Goal: Information Seeking & Learning: Check status

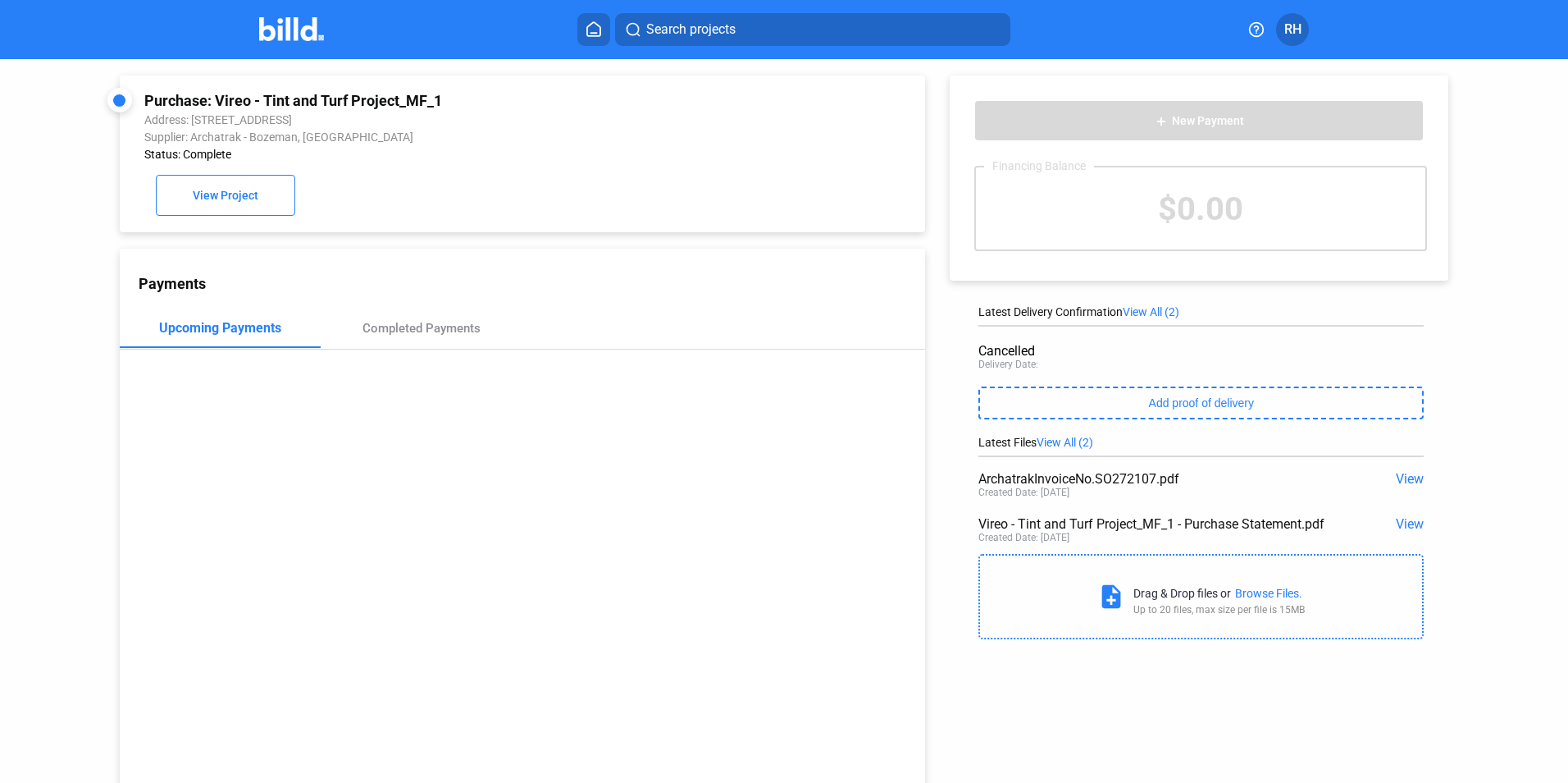
click at [1293, 26] on span "RH" at bounding box center [1292, 29] width 17 height 20
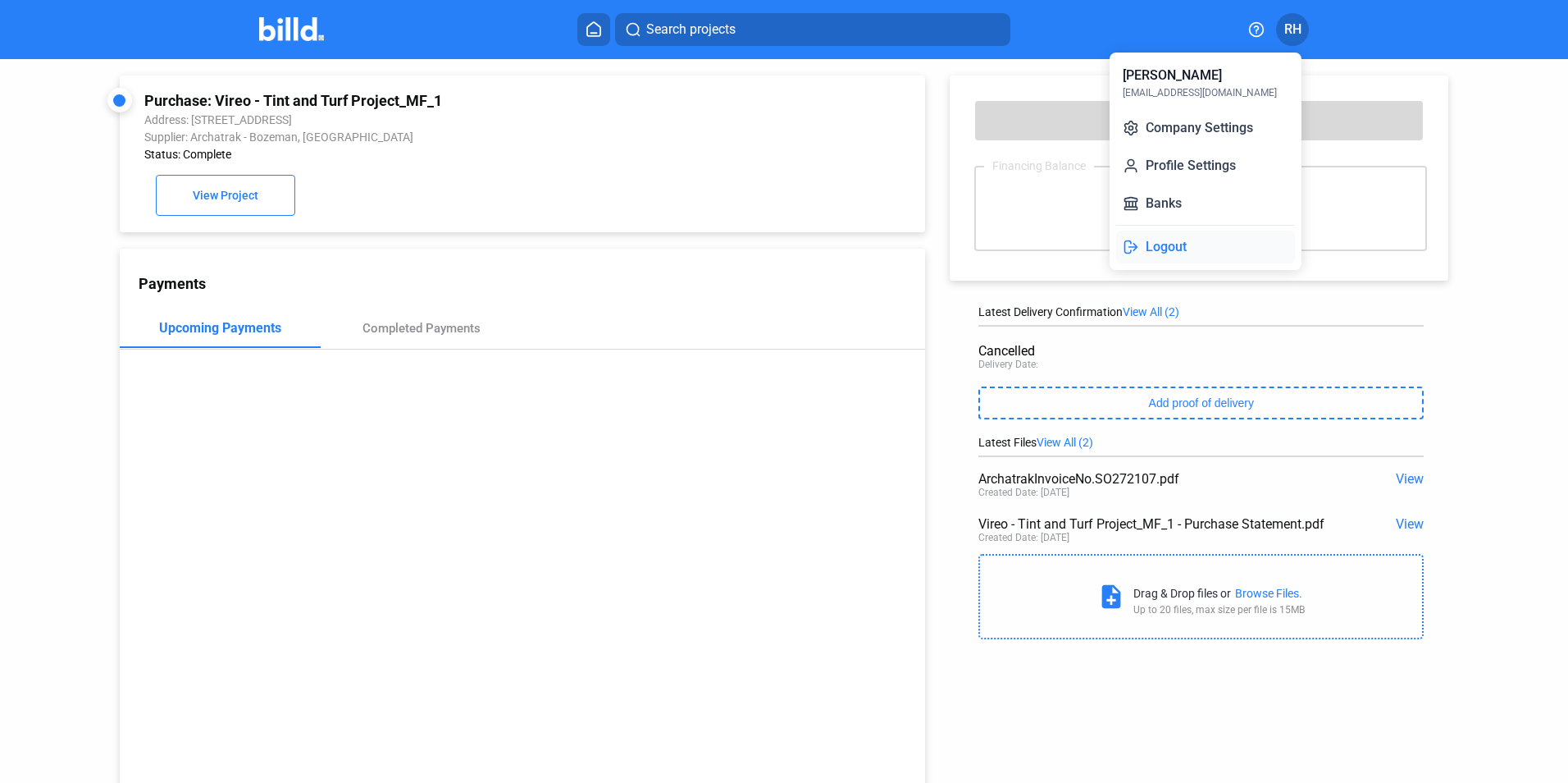
click at [1175, 243] on button "Logout" at bounding box center [1205, 247] width 178 height 33
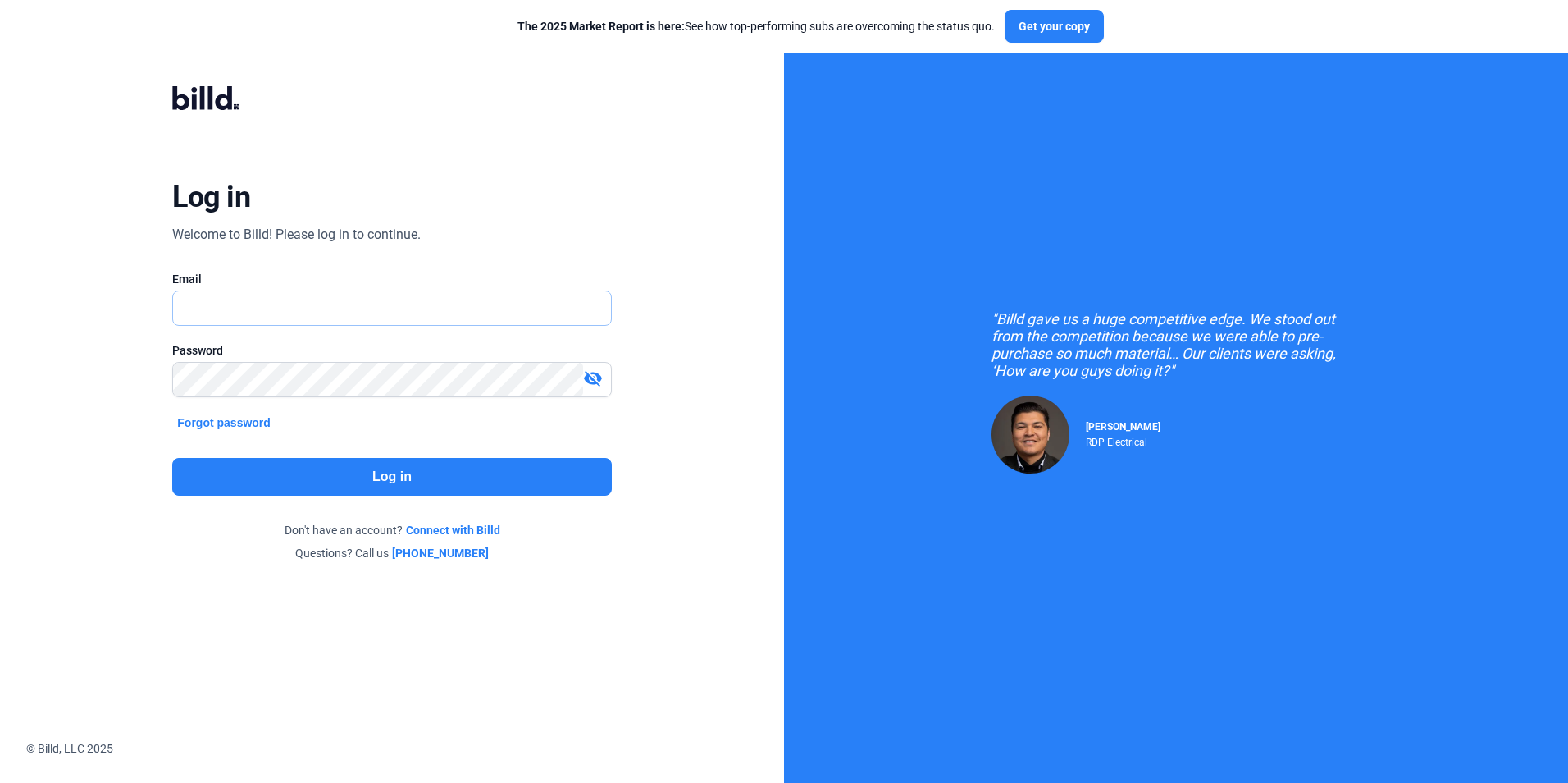
type input "[EMAIL_ADDRESS][DOMAIN_NAME]"
click at [403, 477] on button "Log in" at bounding box center [390, 477] width 438 height 38
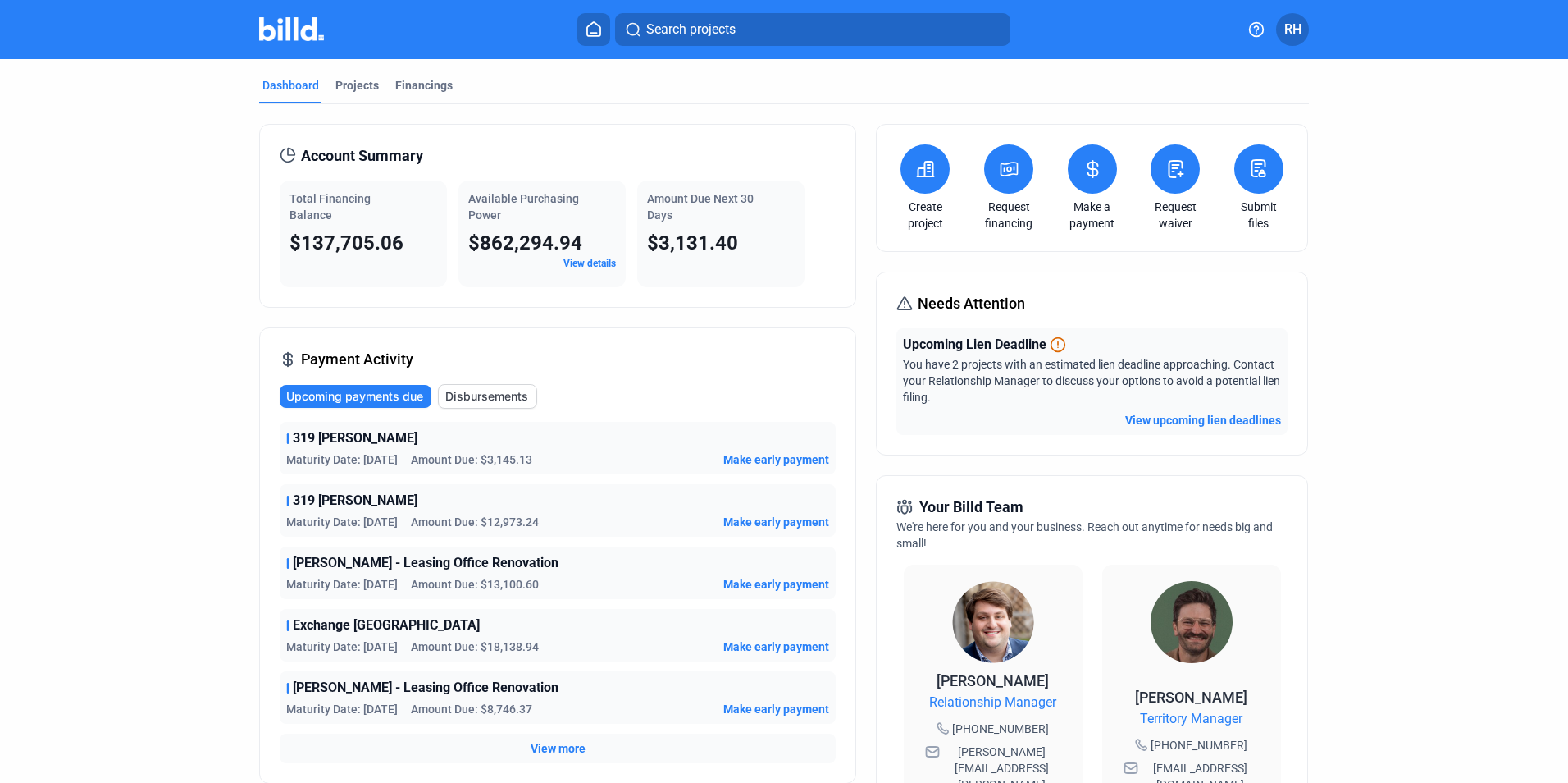
click at [593, 264] on link "View details" at bounding box center [589, 263] width 53 height 11
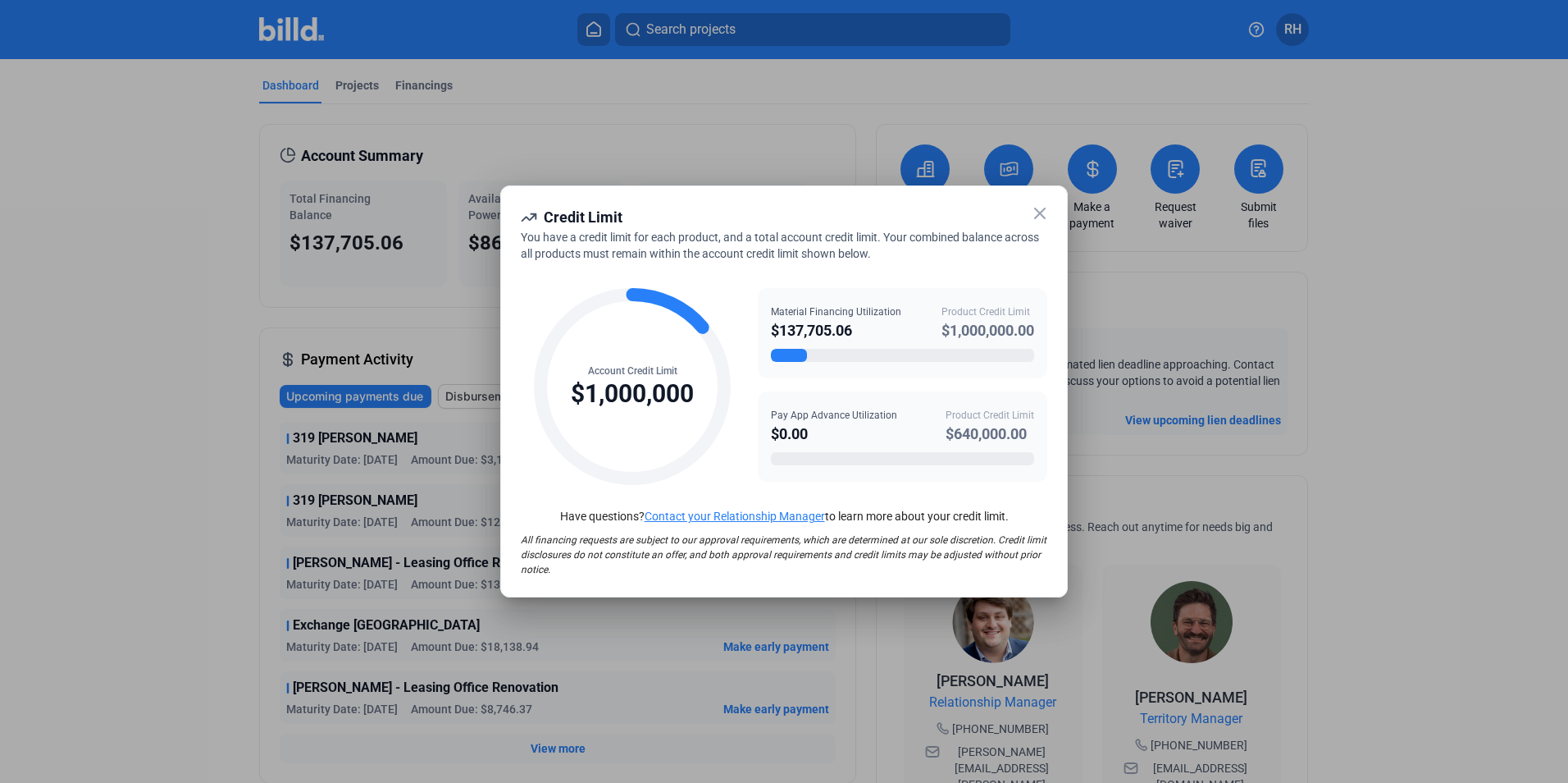
click at [1040, 218] on icon at bounding box center [1039, 213] width 20 height 20
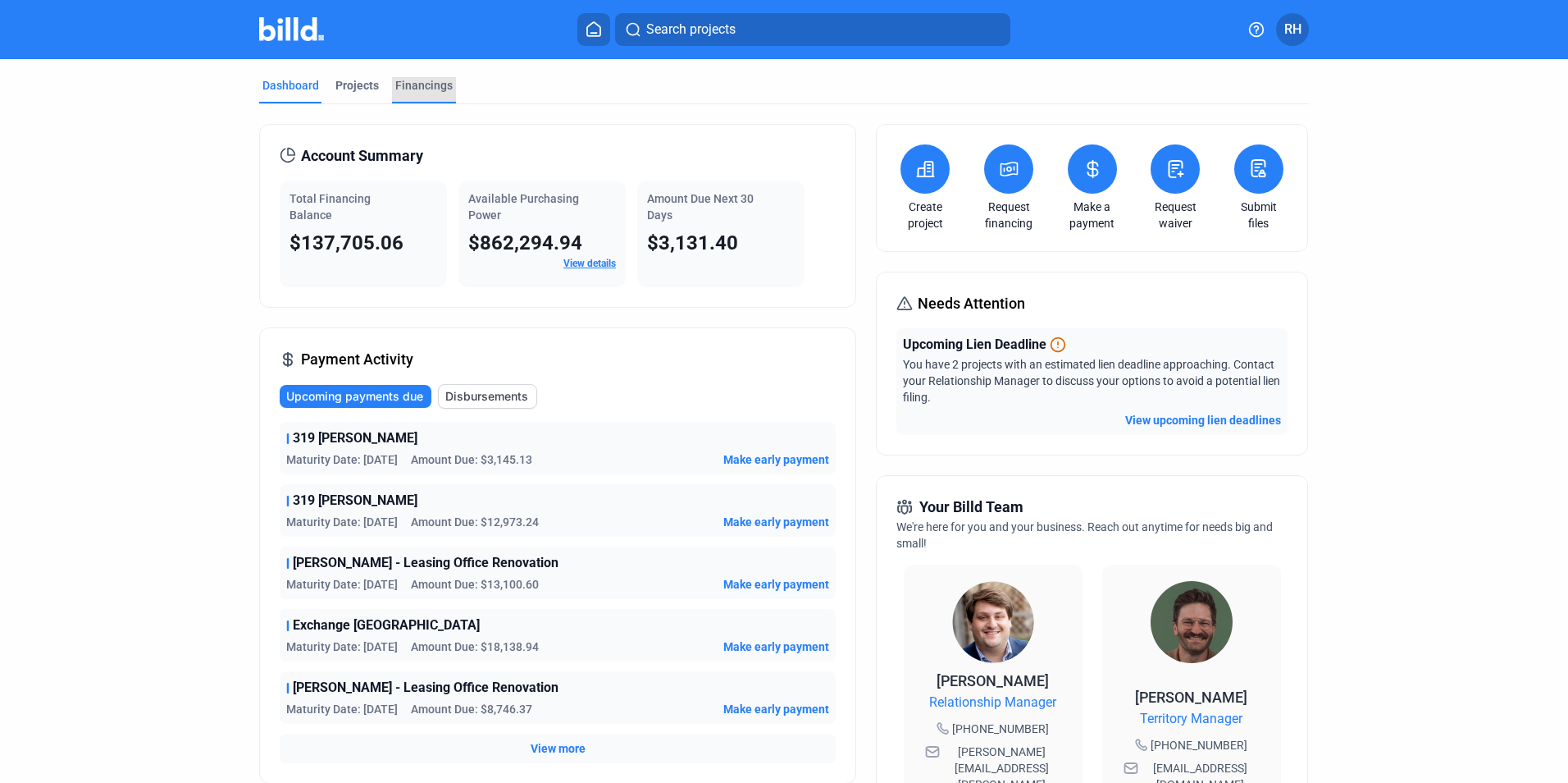
click at [421, 85] on div "Financings" at bounding box center [423, 84] width 57 height 16
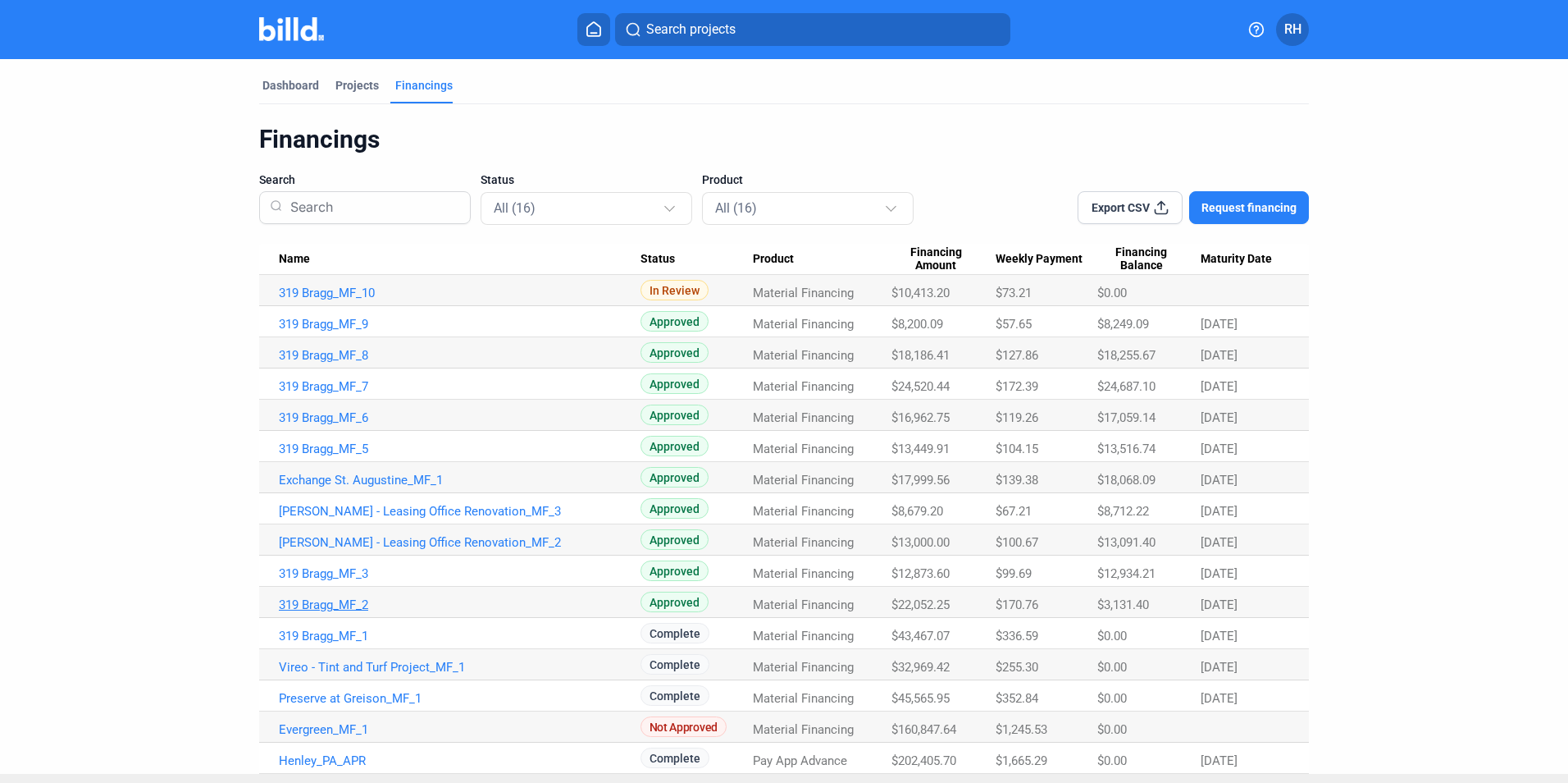
click at [327, 600] on link "319 Bragg_MF_2" at bounding box center [459, 605] width 361 height 15
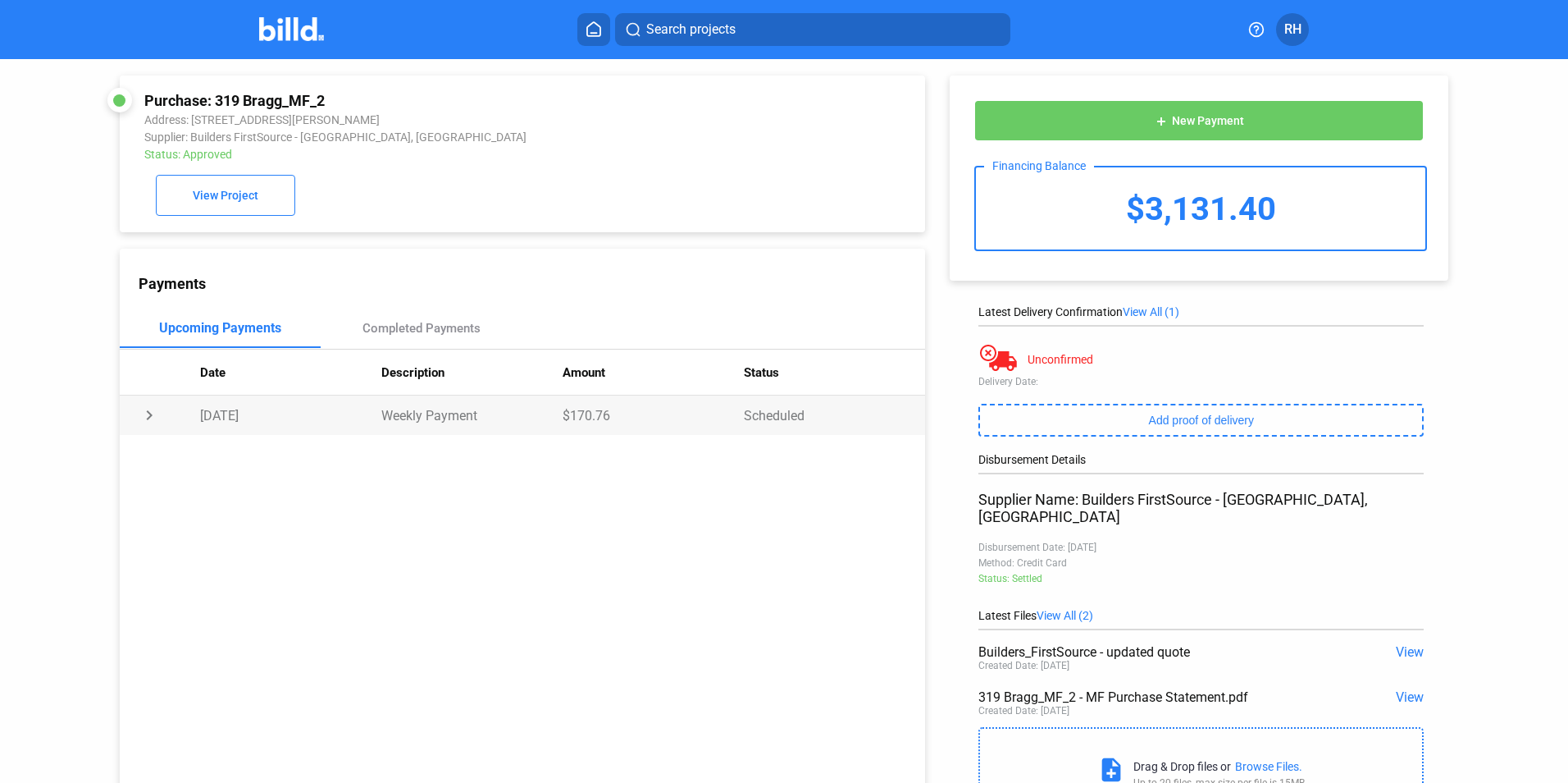
click at [147, 416] on td "chevron_right" at bounding box center [160, 415] width 81 height 39
click at [380, 484] on div "Payment Method: Account Ending in [DATE]" at bounding box center [552, 476] width 706 height 16
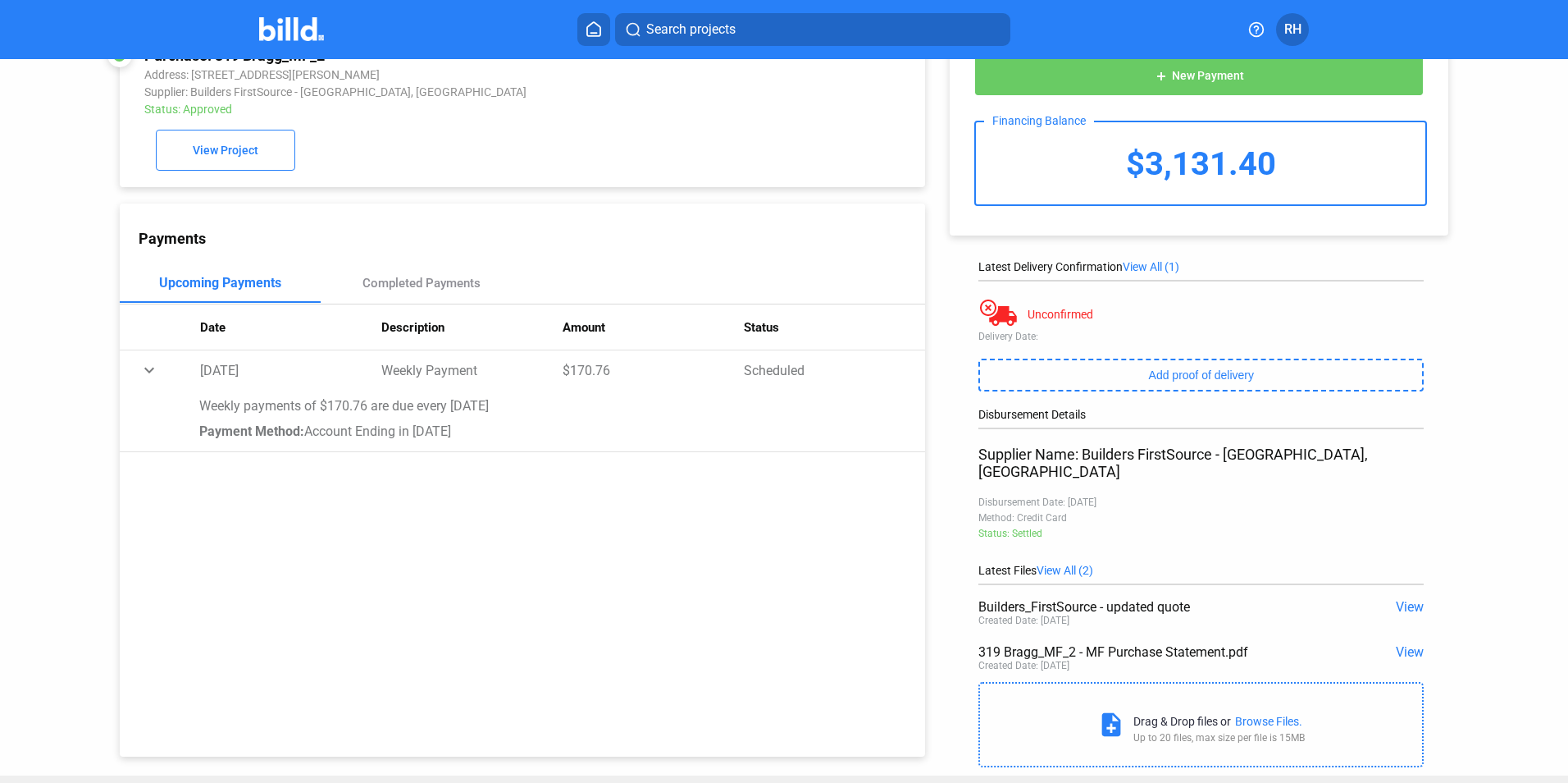
scroll to position [65, 0]
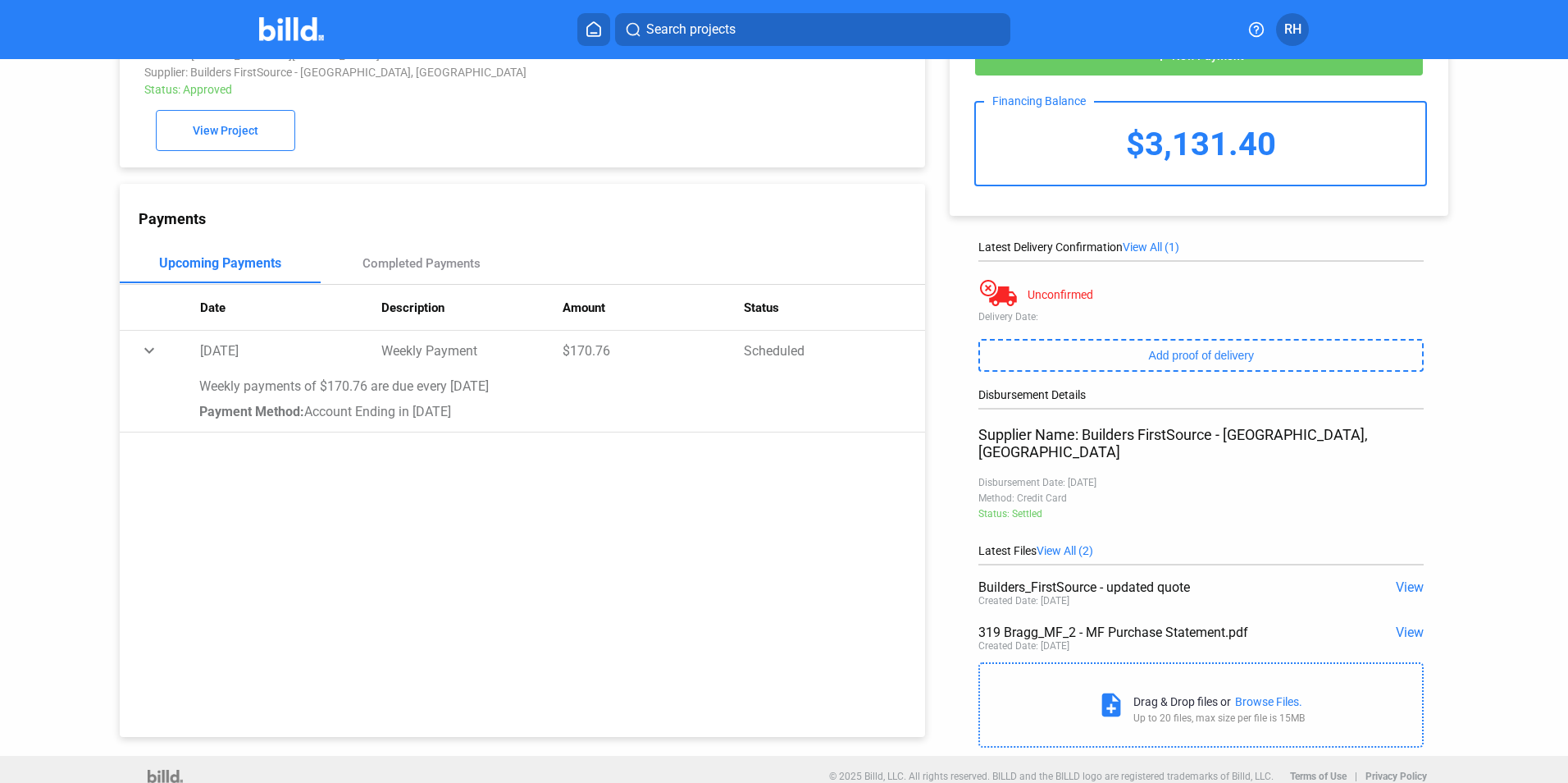
click at [1273, 695] on div "Browse Files." at bounding box center [1269, 701] width 68 height 13
click at [1408, 624] on span "View" at bounding box center [1409, 632] width 28 height 16
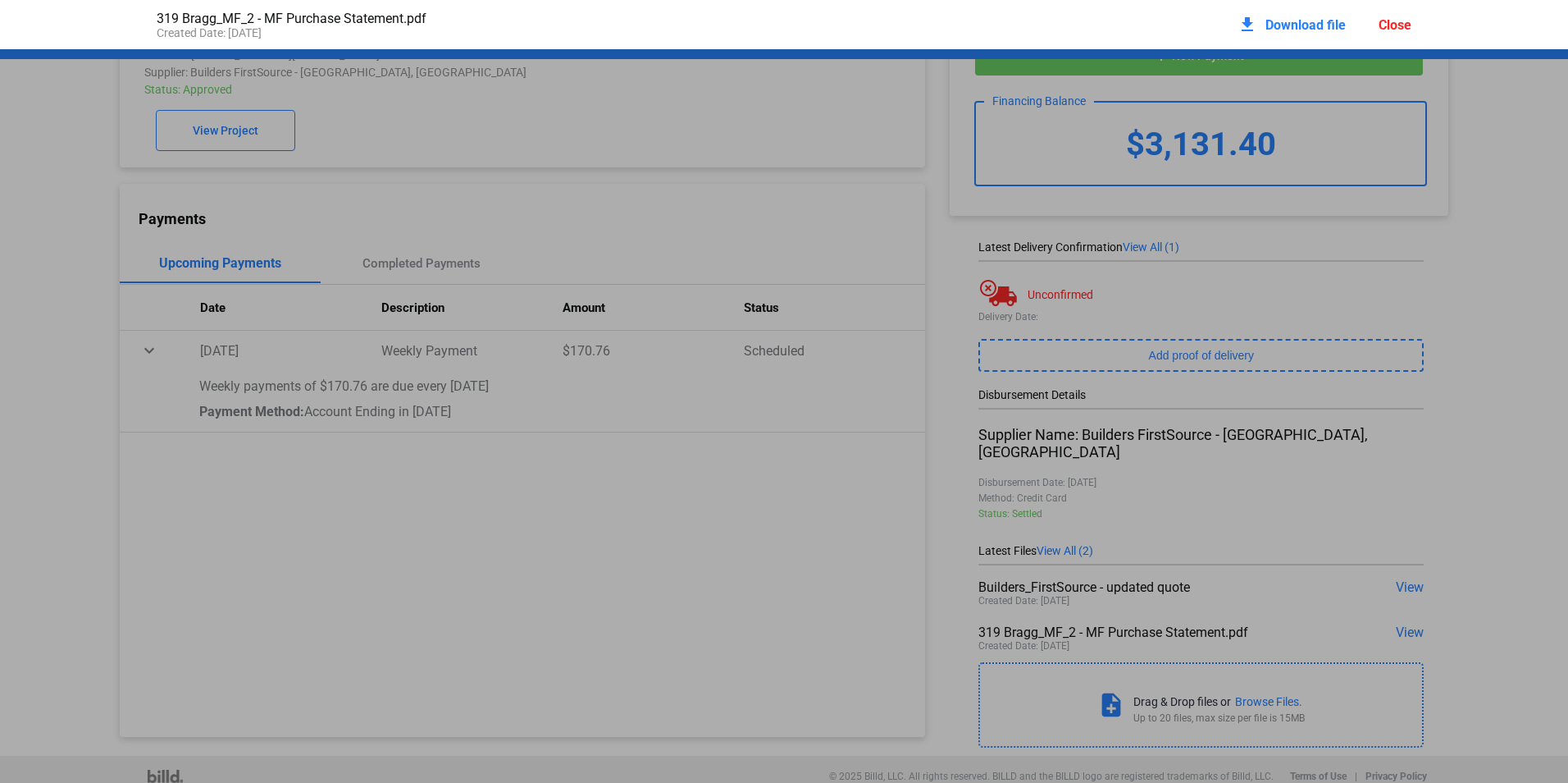
scroll to position [8, 0]
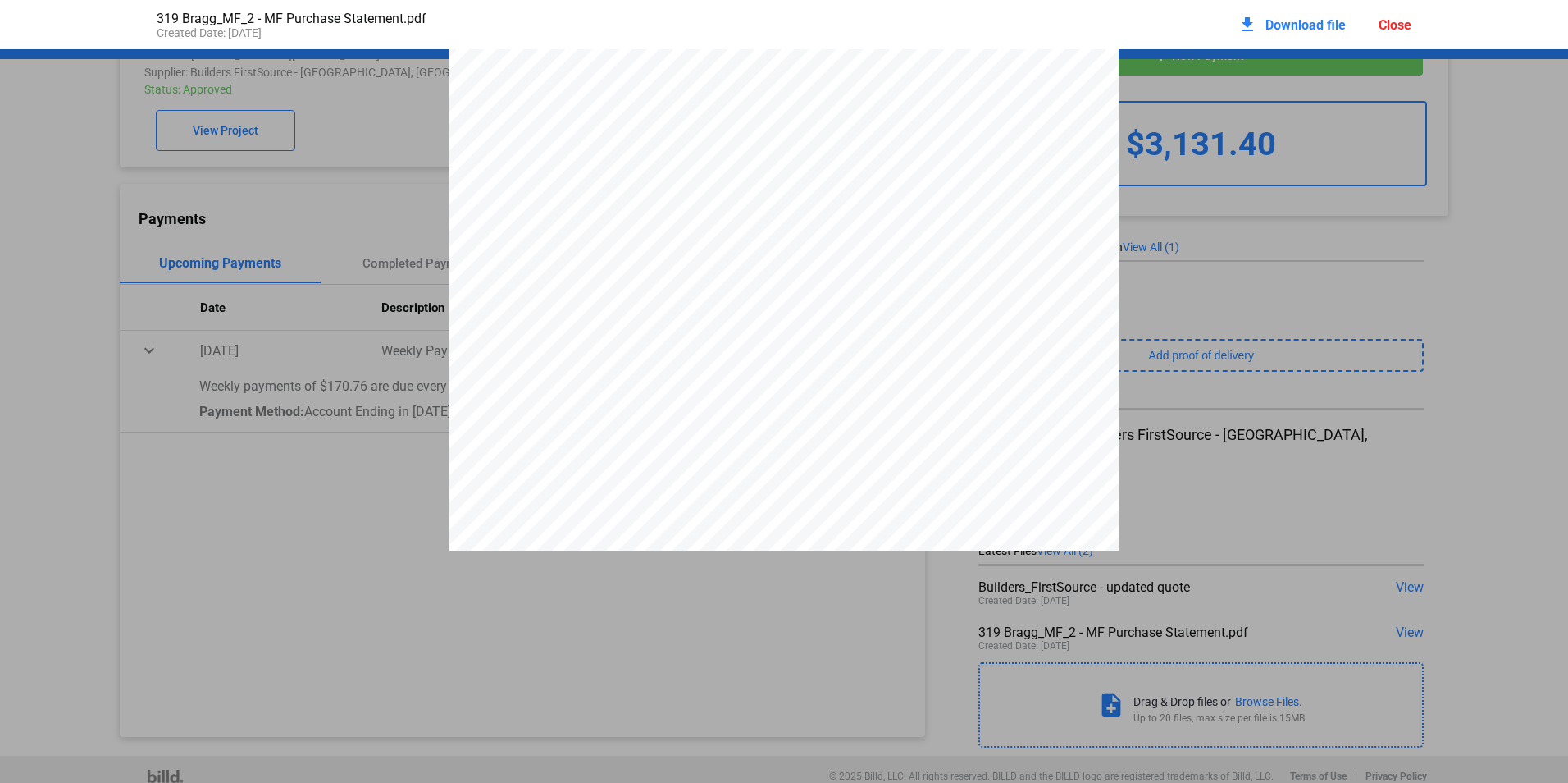
click at [971, 399] on div "1 PURCHASE STATEMENT This PURCHASE STATEMENT is being executed and delivered pu…" at bounding box center [784, 475] width 669 height 867
drag, startPoint x: 967, startPoint y: 398, endPoint x: 1429, endPoint y: 160, distance: 519.7
click at [796, 53] on div "1 PURCHASE STATEMENT This PURCHASE STATEMENT is being executed and delivered pu…" at bounding box center [784, 475] width 669 height 867
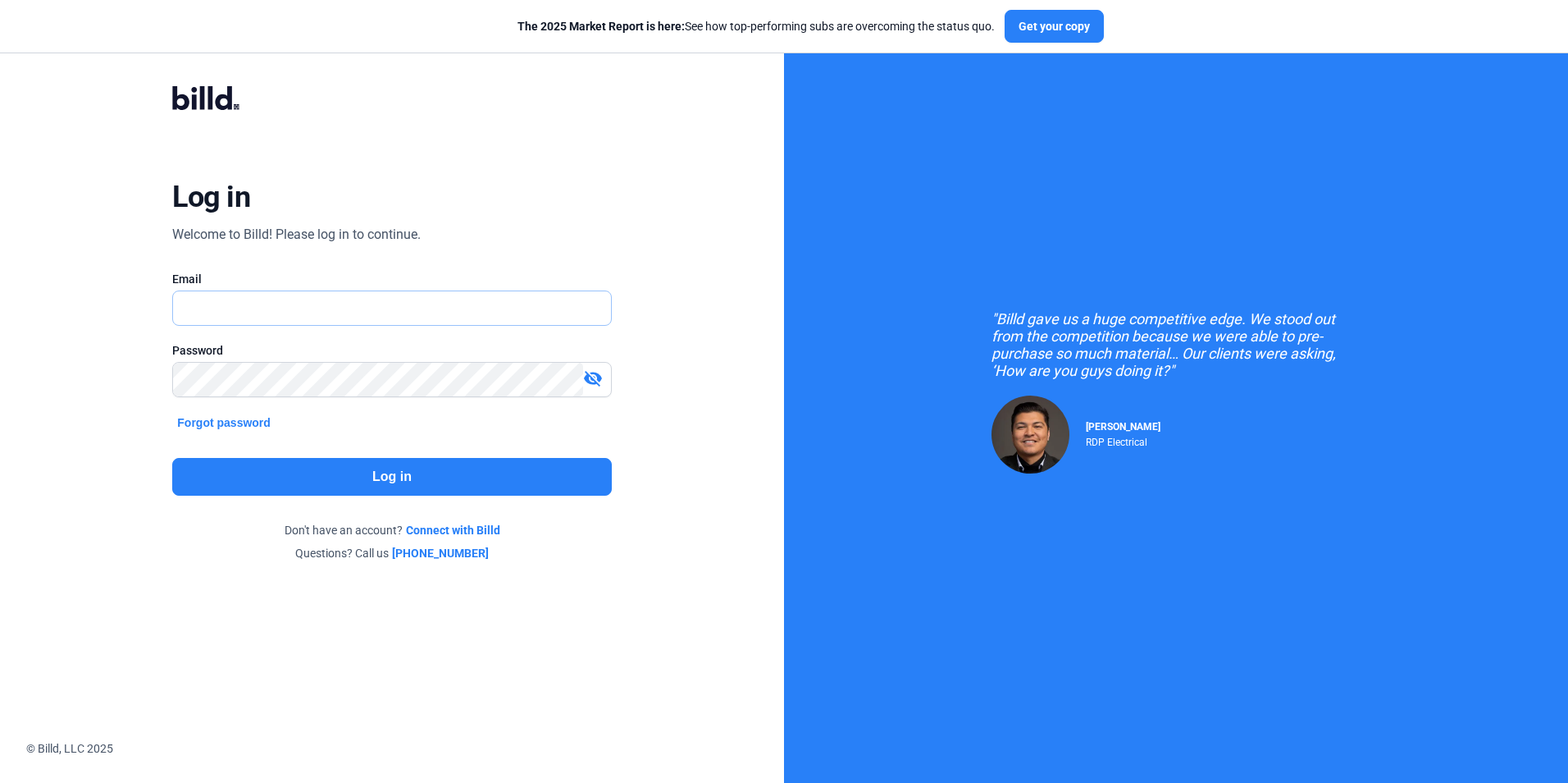
type input "[EMAIL_ADDRESS][DOMAIN_NAME]"
click at [436, 481] on button "Log in" at bounding box center [390, 477] width 438 height 38
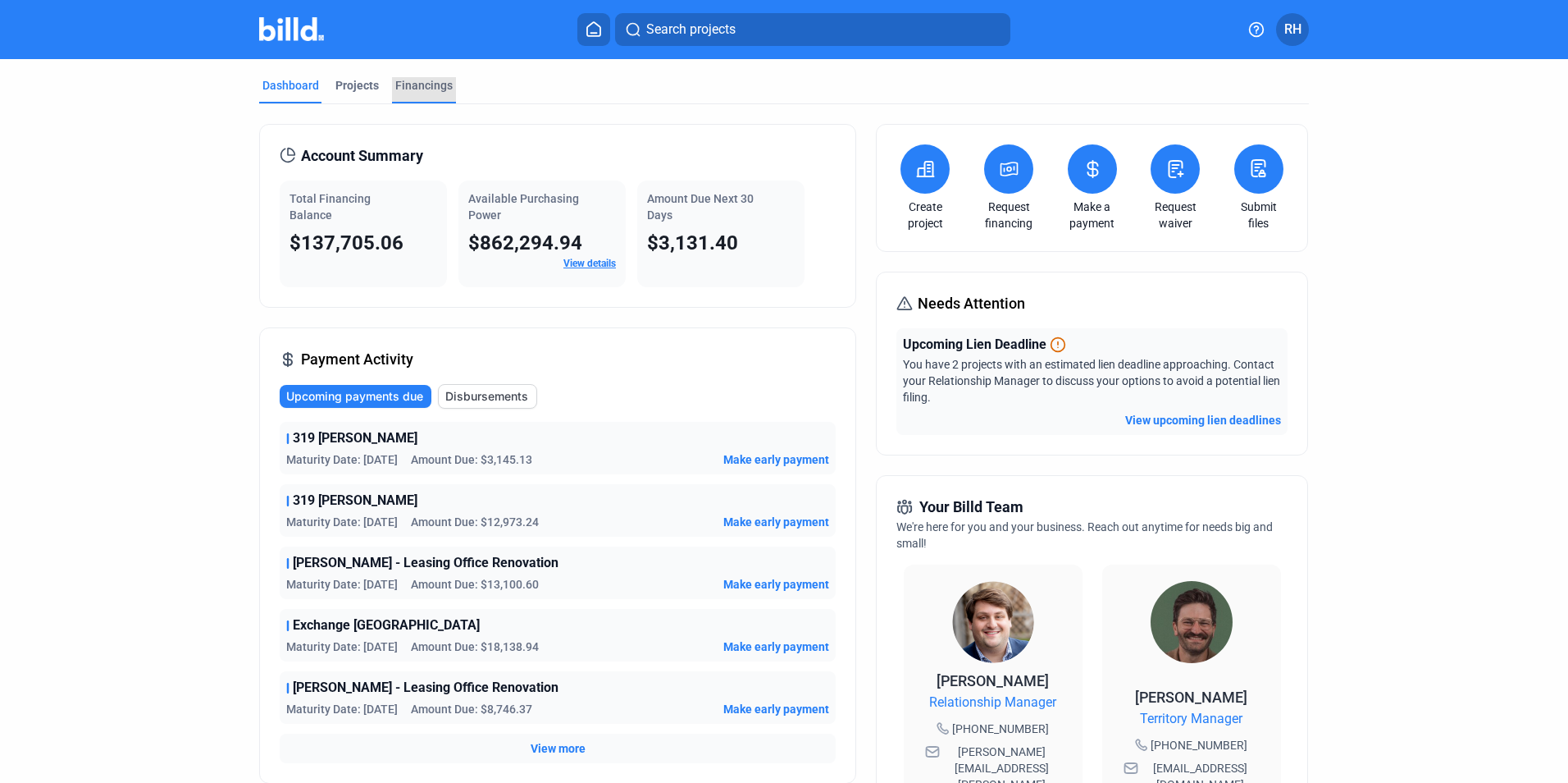
click at [417, 77] on div "Financings" at bounding box center [423, 84] width 57 height 16
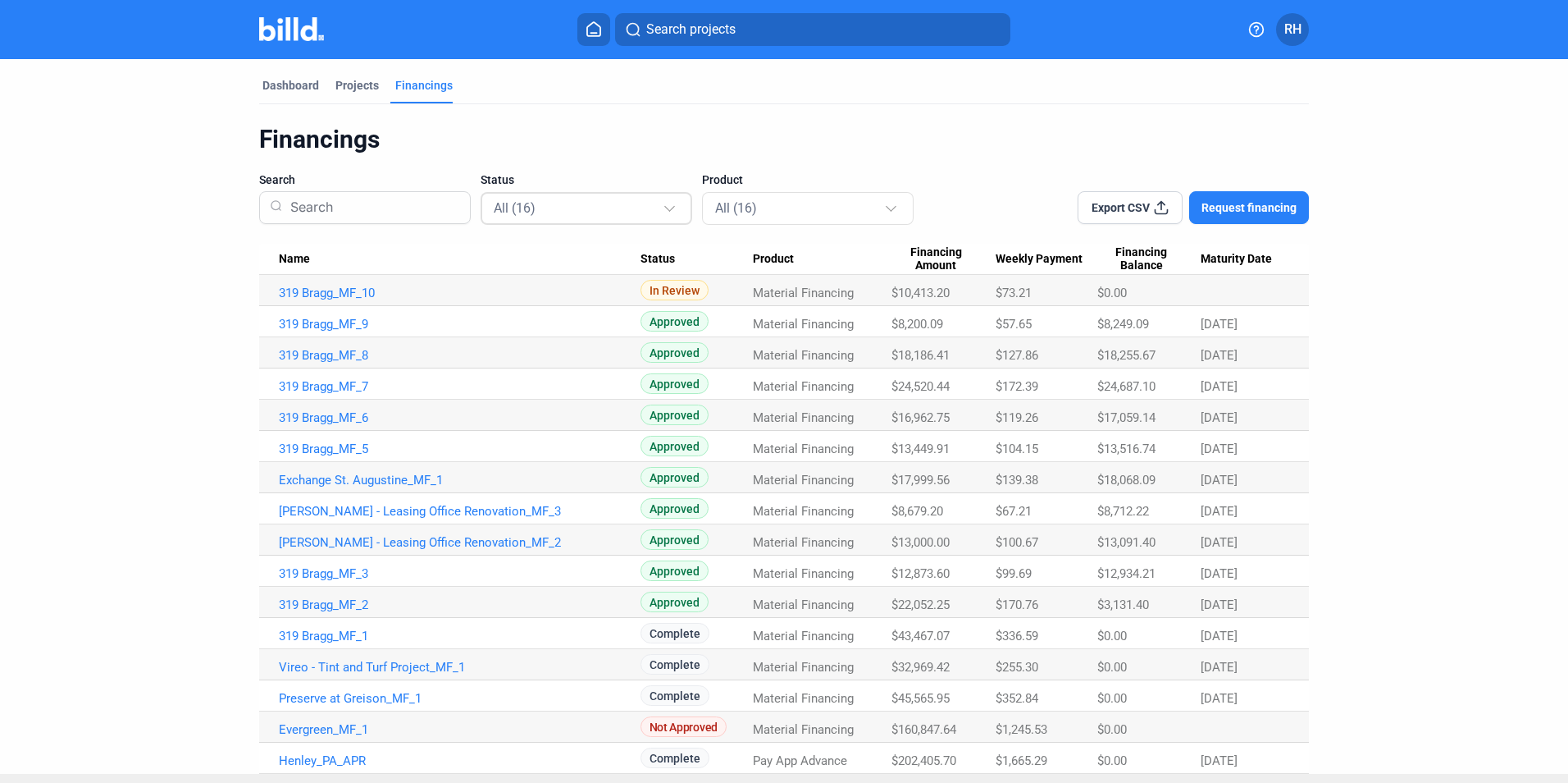
click at [664, 207] on div at bounding box center [669, 206] width 10 height 10
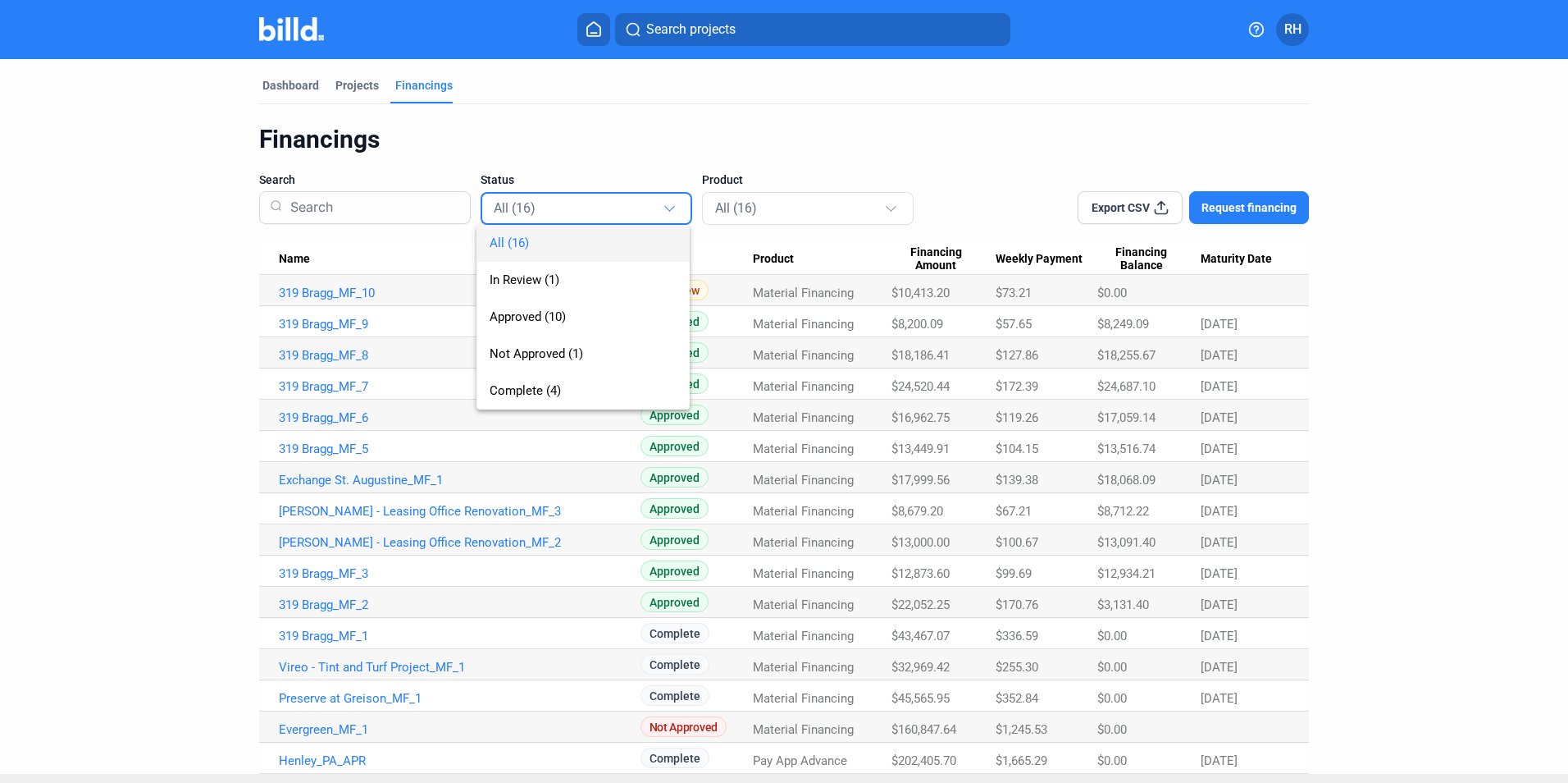
click at [662, 207] on div "All (16) In Review (1) Approved (10) Not Approved (1) Complete (4)" at bounding box center [570, 300] width 187 height 218
click at [880, 214] on div at bounding box center [784, 392] width 1568 height 783
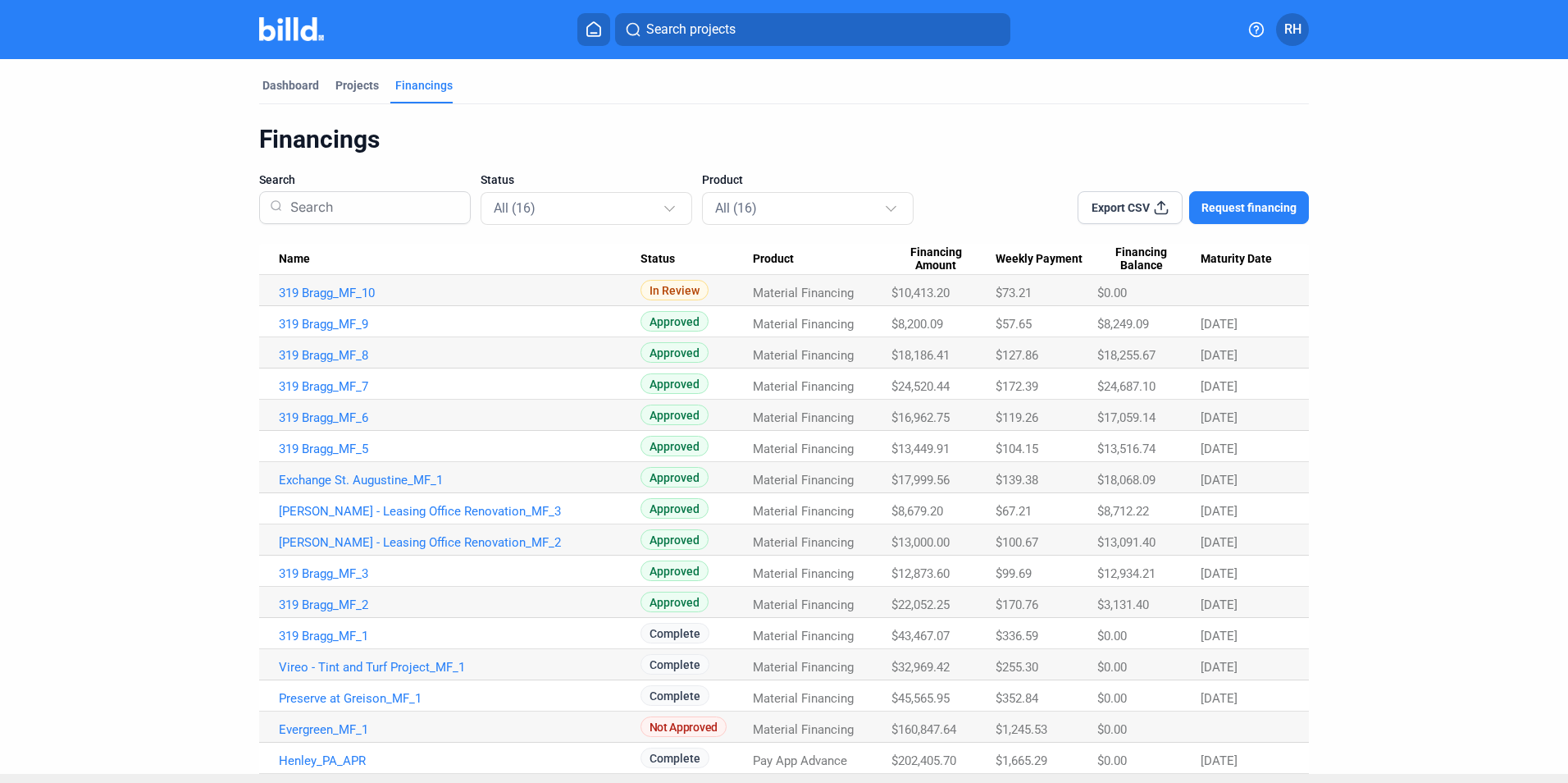
scroll to position [32, 0]
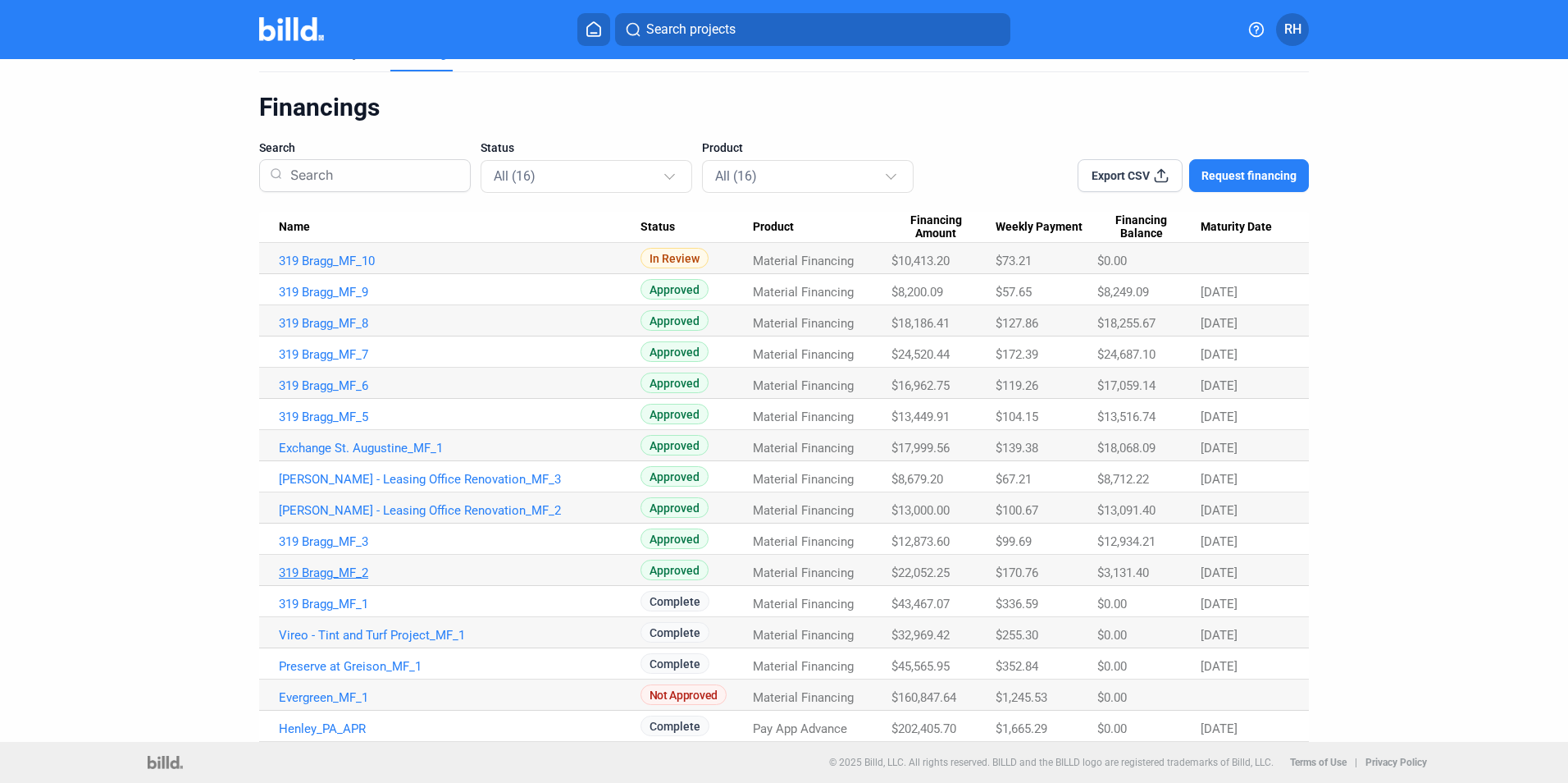
click at [334, 572] on link "319 Bragg_MF_2" at bounding box center [459, 573] width 361 height 15
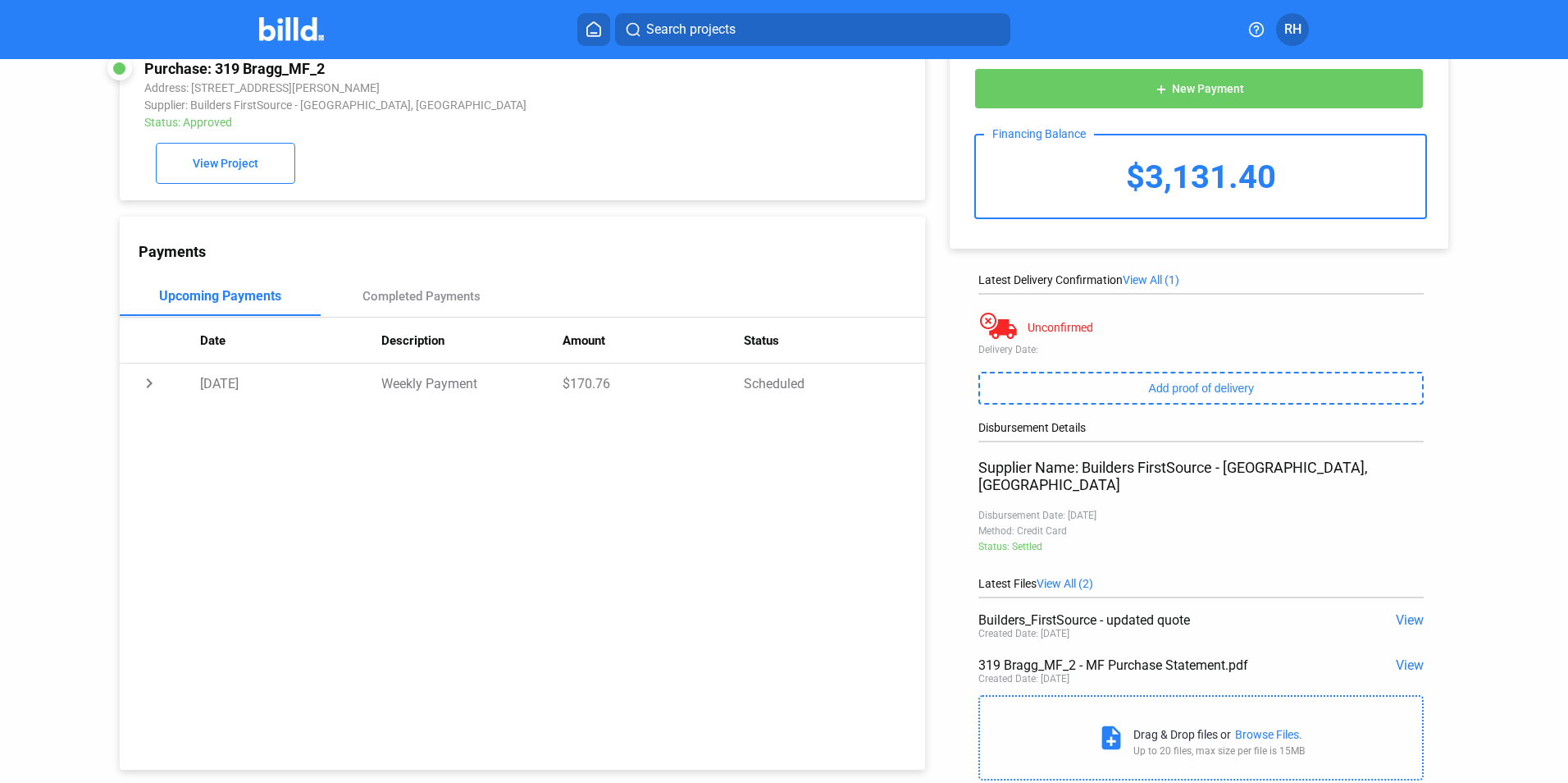
click at [1402, 657] on span "View" at bounding box center [1409, 665] width 28 height 16
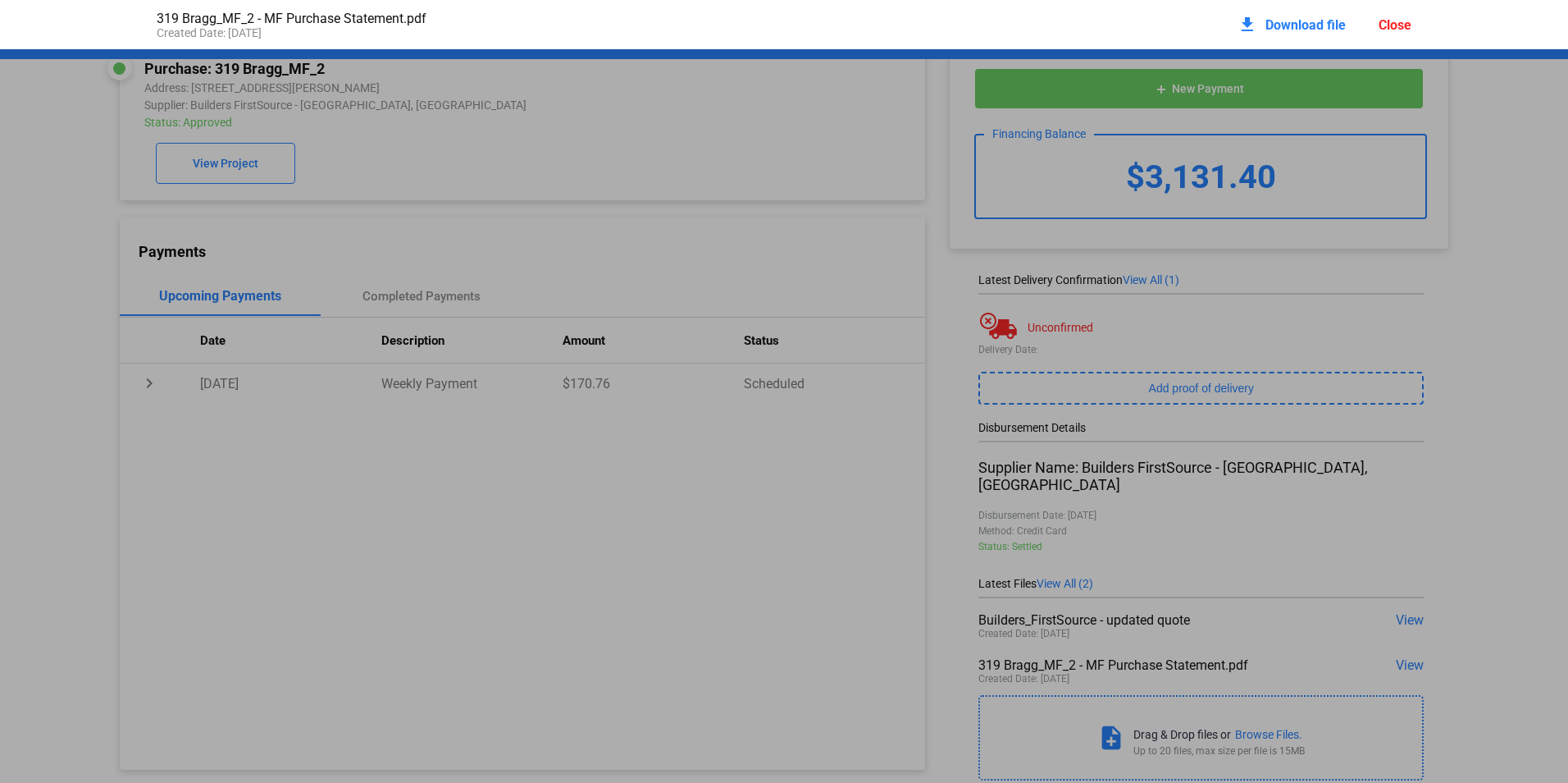
scroll to position [8, 0]
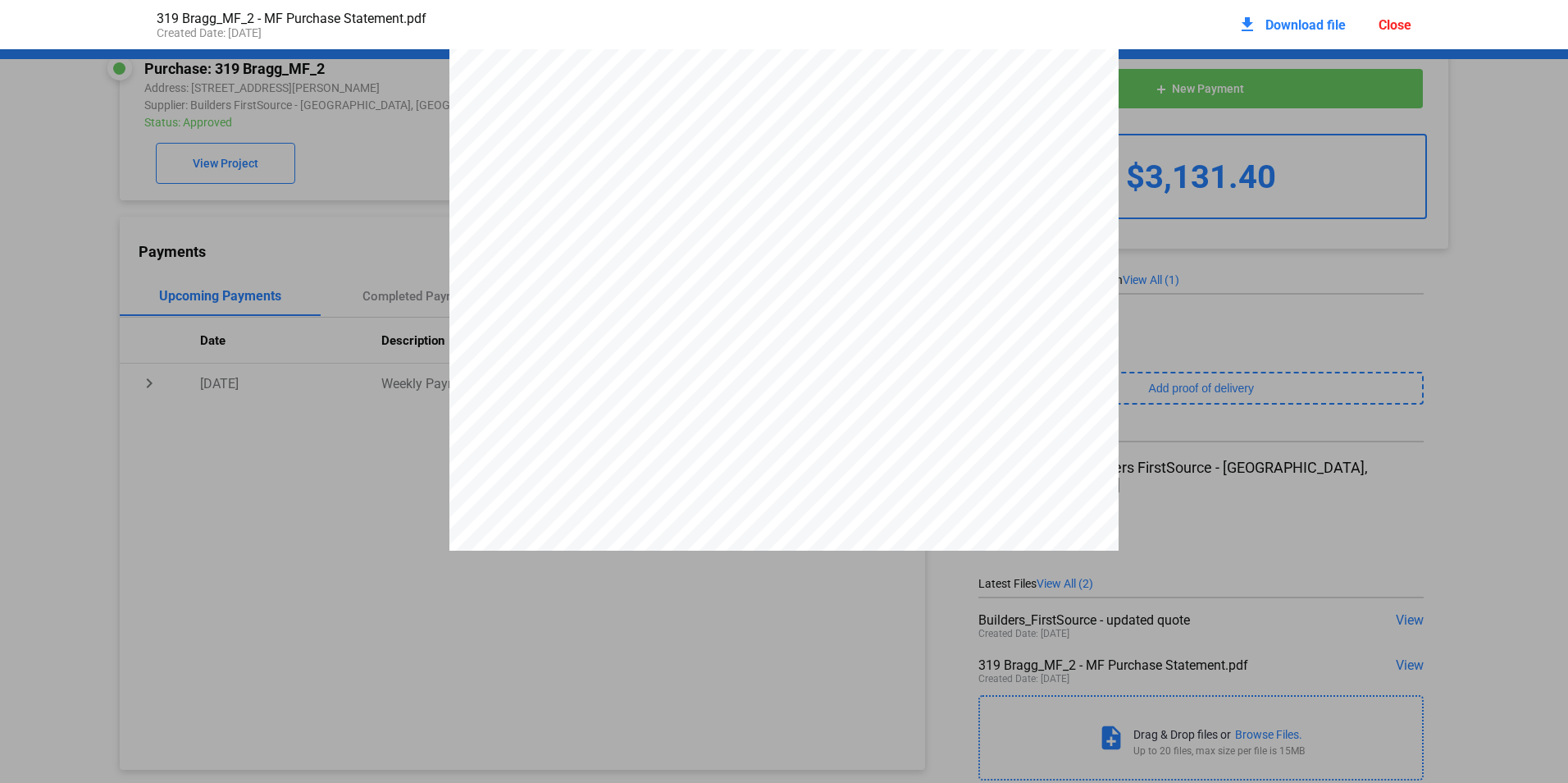
click at [933, 419] on div "1 PURCHASE STATEMENT This PURCHASE STATEMENT is being executed and delivered pu…" at bounding box center [784, 475] width 669 height 867
click at [1075, 498] on div "1 PURCHASE STATEMENT This PURCHASE STATEMENT is being executed and delivered pu…" at bounding box center [784, 475] width 669 height 867
click at [557, 136] on span "This PURCHASE STATEMENT is being executed and delivered pursuant to the Master …" at bounding box center [803, 130] width 550 height 12
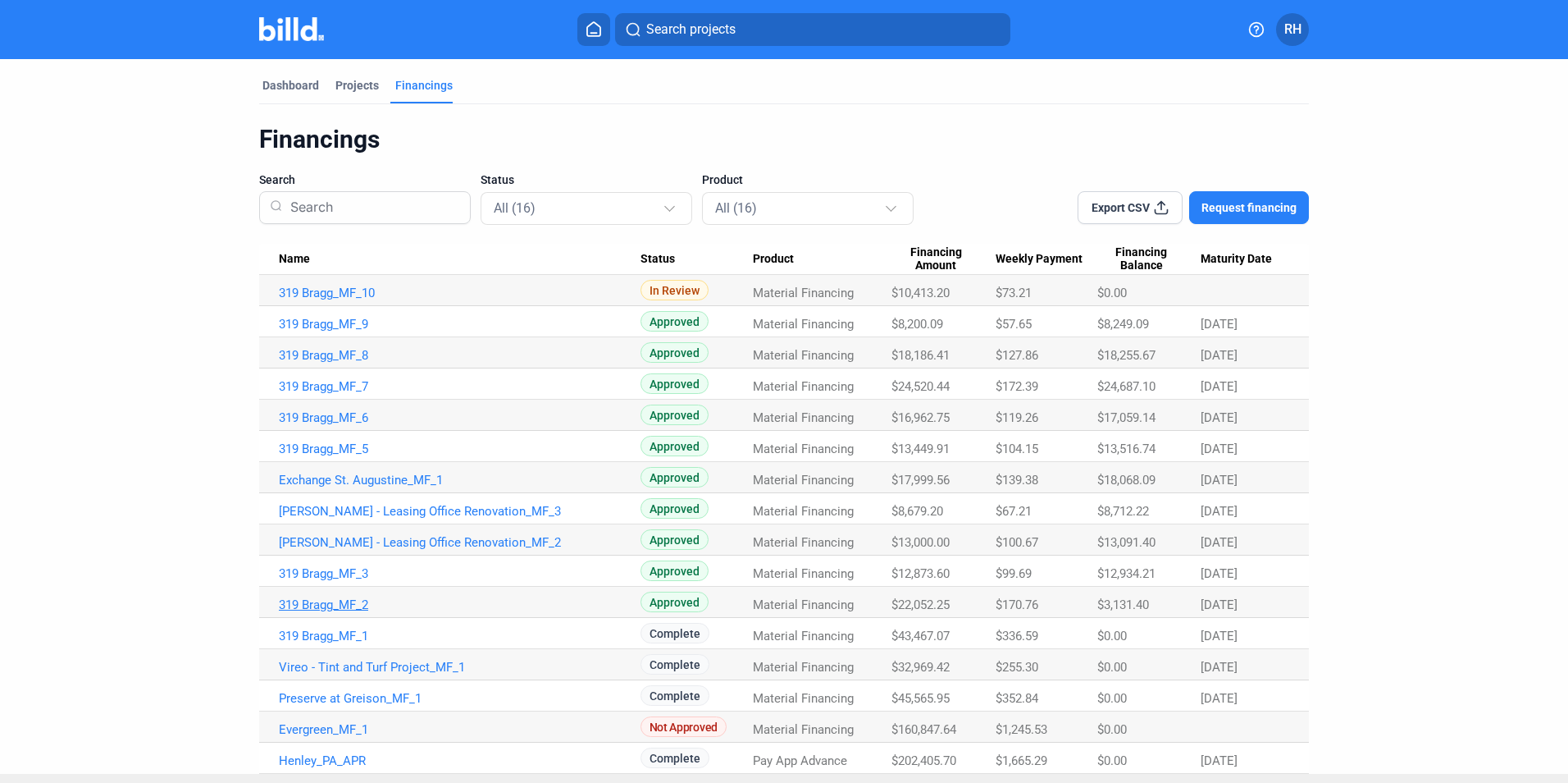
click at [347, 603] on link "319 Bragg_MF_2" at bounding box center [459, 605] width 361 height 15
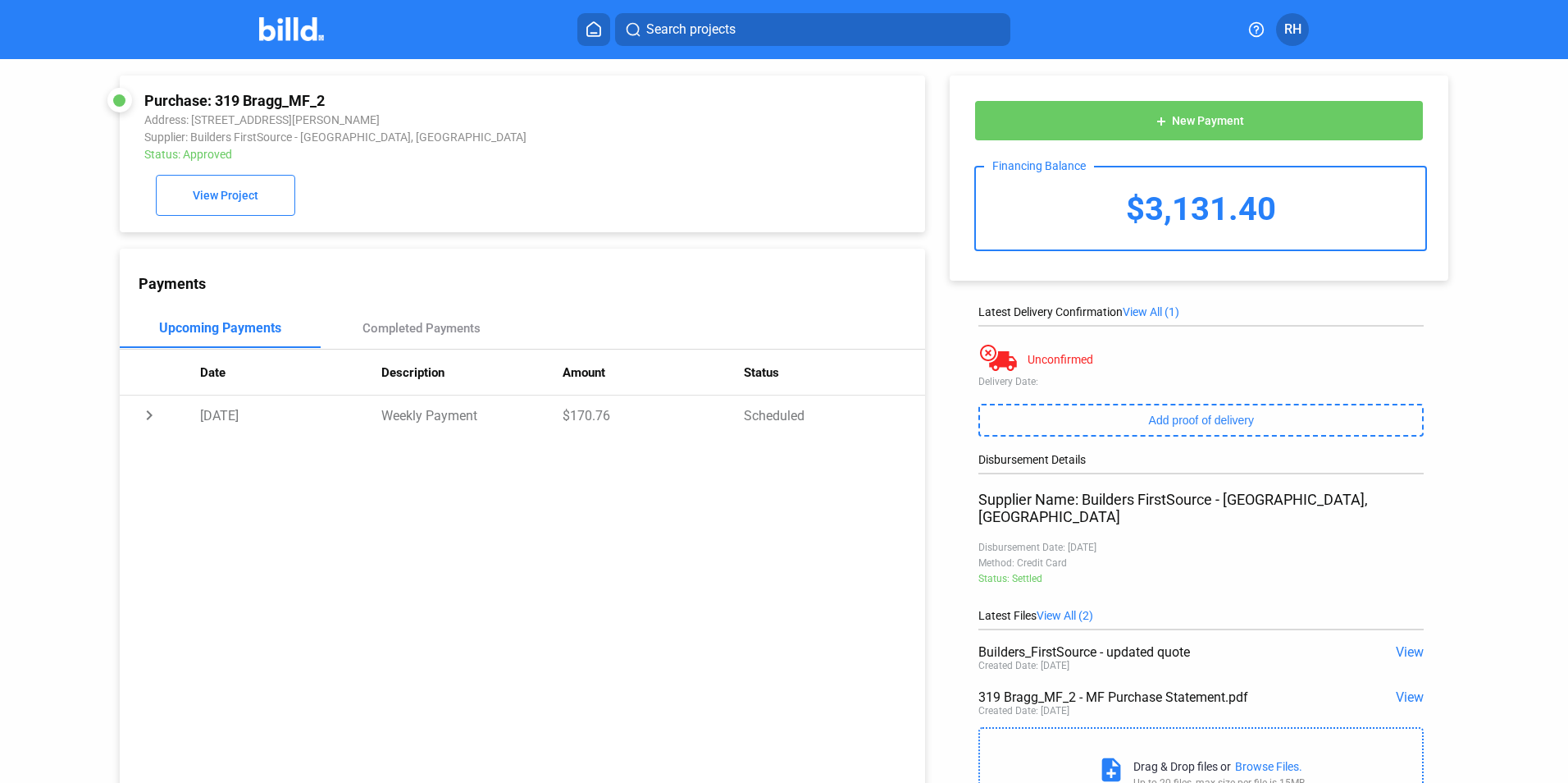
click at [1153, 313] on span "View All (1)" at bounding box center [1150, 312] width 56 height 13
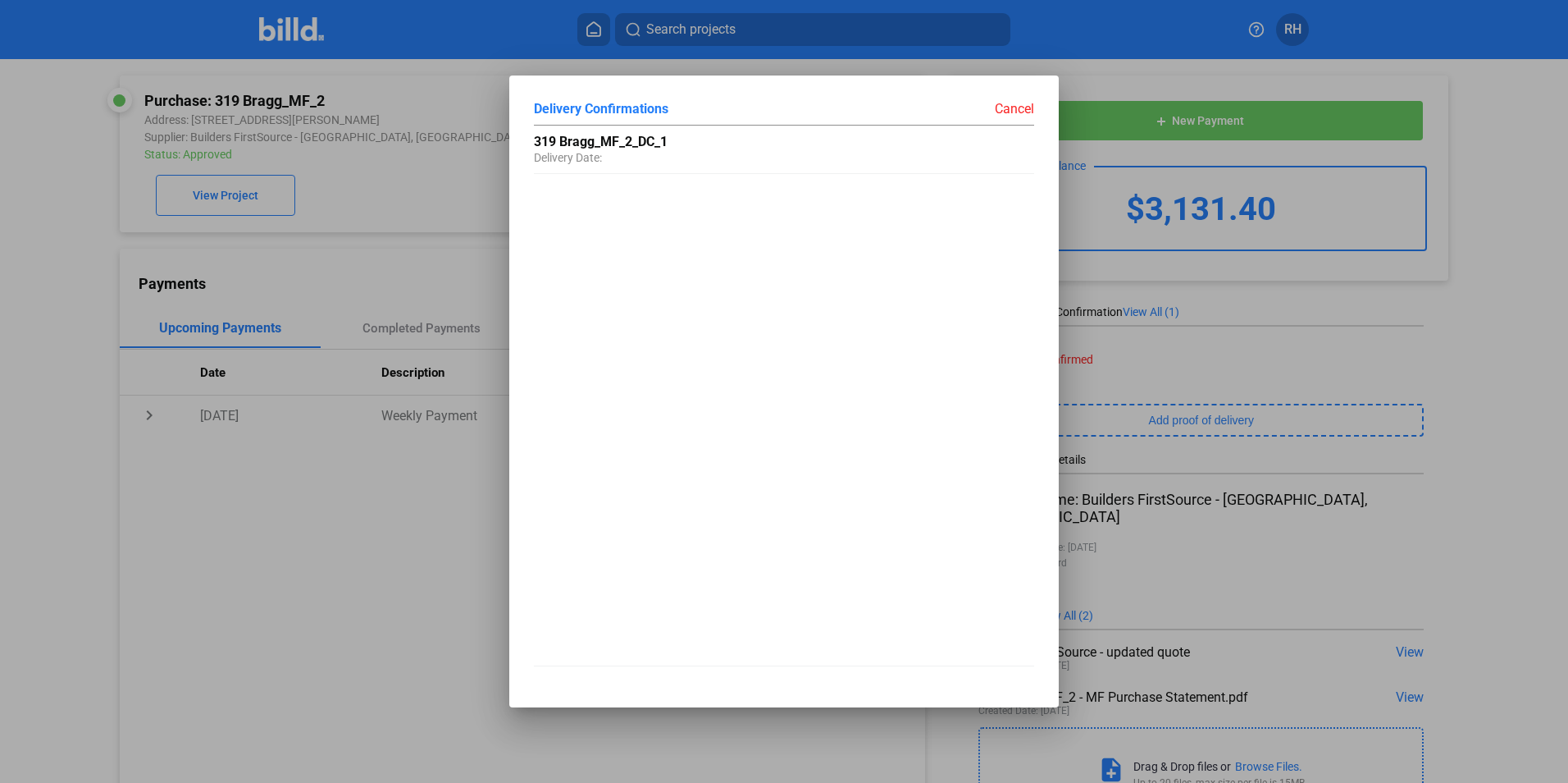
click at [1014, 107] on div "Cancel" at bounding box center [908, 108] width 251 height 16
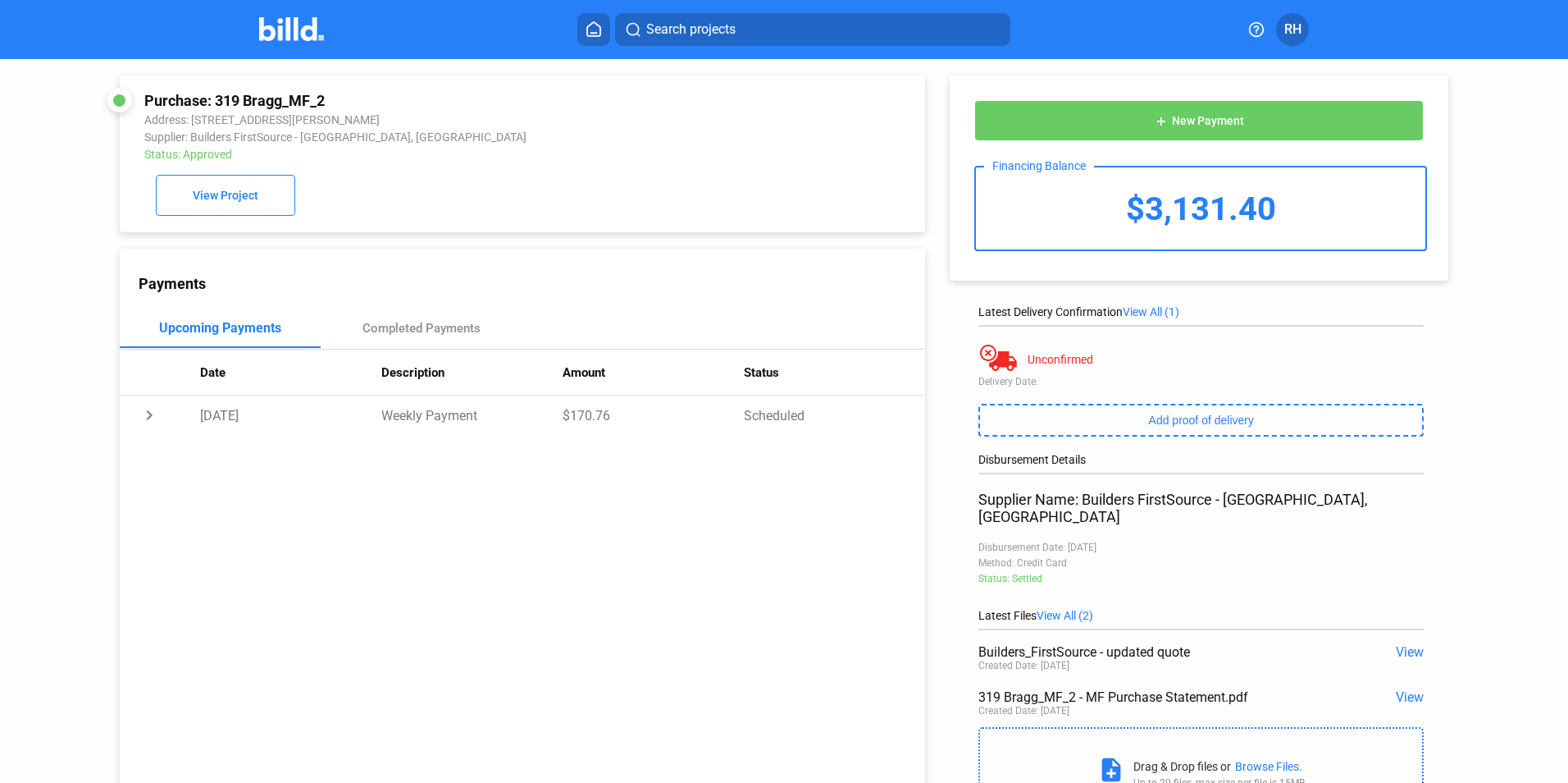
drag, startPoint x: 1559, startPoint y: 499, endPoint x: 1571, endPoint y: 699, distance: 200.4
click at [1567, 699] on html "We value your privacy We use cookies to enhance your browsing experience, serve…" at bounding box center [784, 392] width 1568 height 783
drag, startPoint x: 1571, startPoint y: 699, endPoint x: 1531, endPoint y: 527, distance: 176.6
click at [1531, 527] on div "Purchase: 319 Bragg_MF_2 Address: 319 Bragg Ave, Auburn, AL 36830 Supplier: Bui…" at bounding box center [784, 439] width 1568 height 761
click at [233, 199] on span "View Project" at bounding box center [225, 196] width 66 height 13
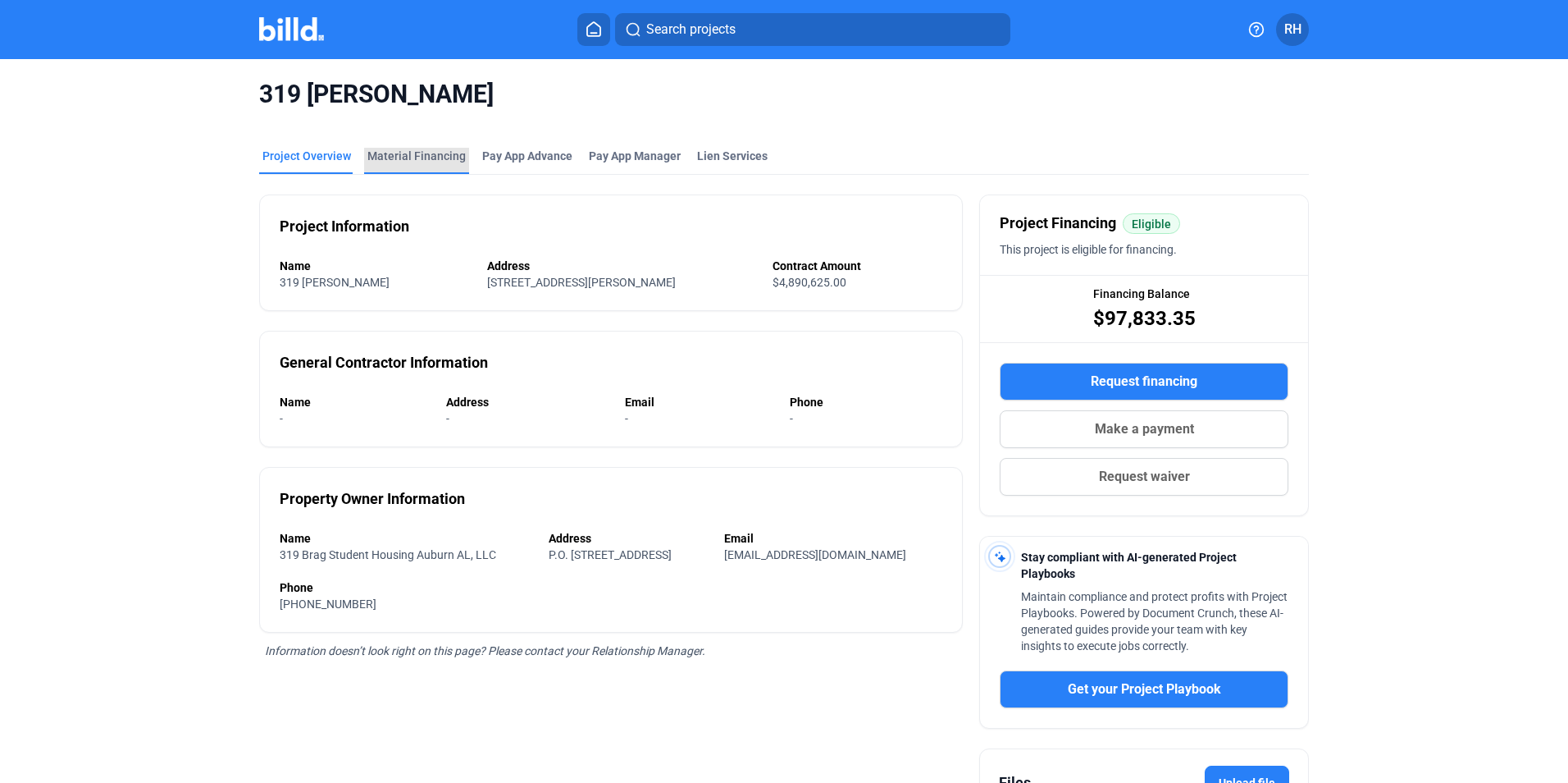
click at [413, 155] on div "Material Financing" at bounding box center [416, 155] width 99 height 16
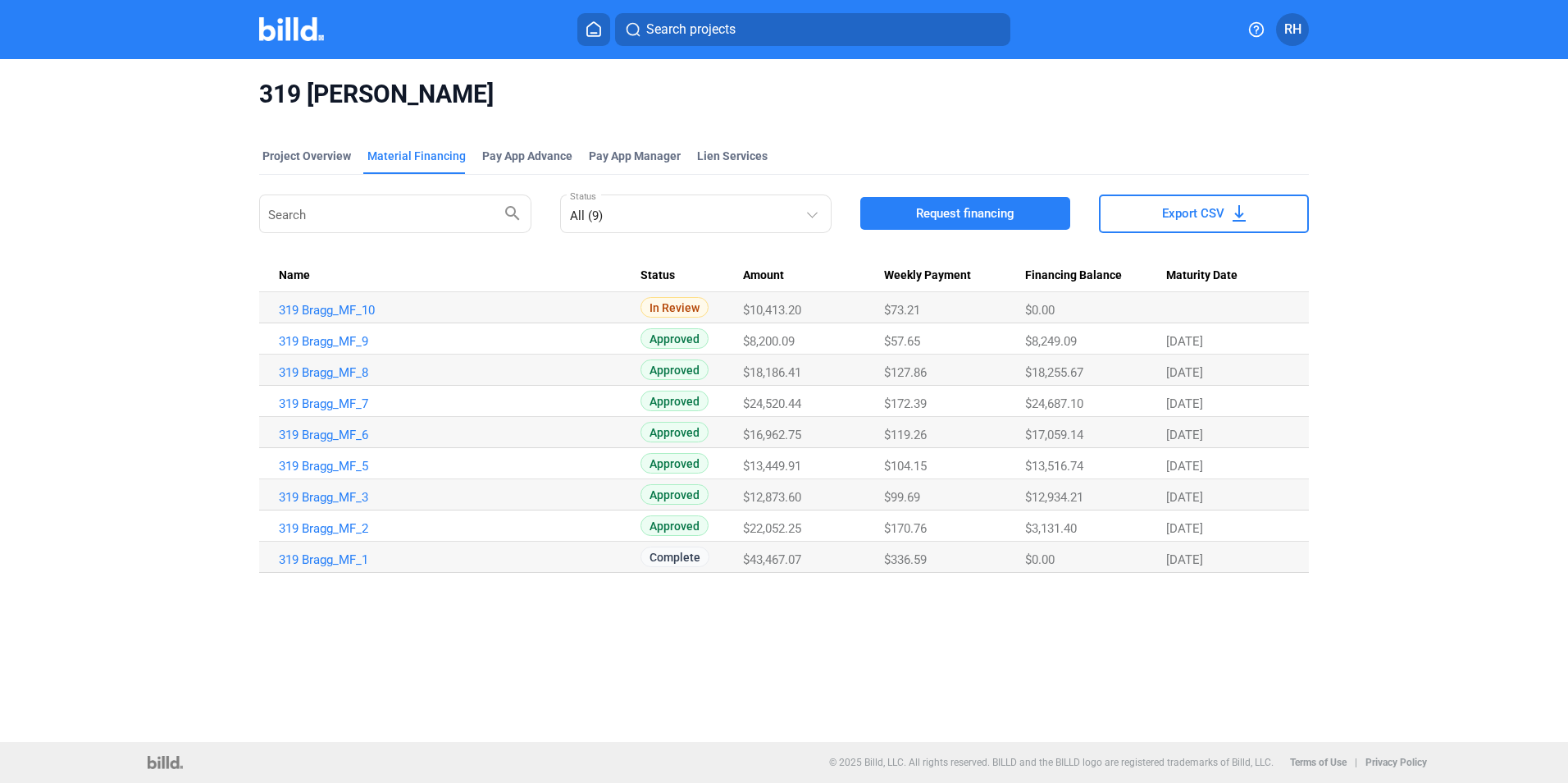
click at [1095, 527] on div "$3,131.40" at bounding box center [1095, 529] width 142 height 15
click at [328, 526] on link "319 Bragg_MF_2" at bounding box center [459, 529] width 361 height 15
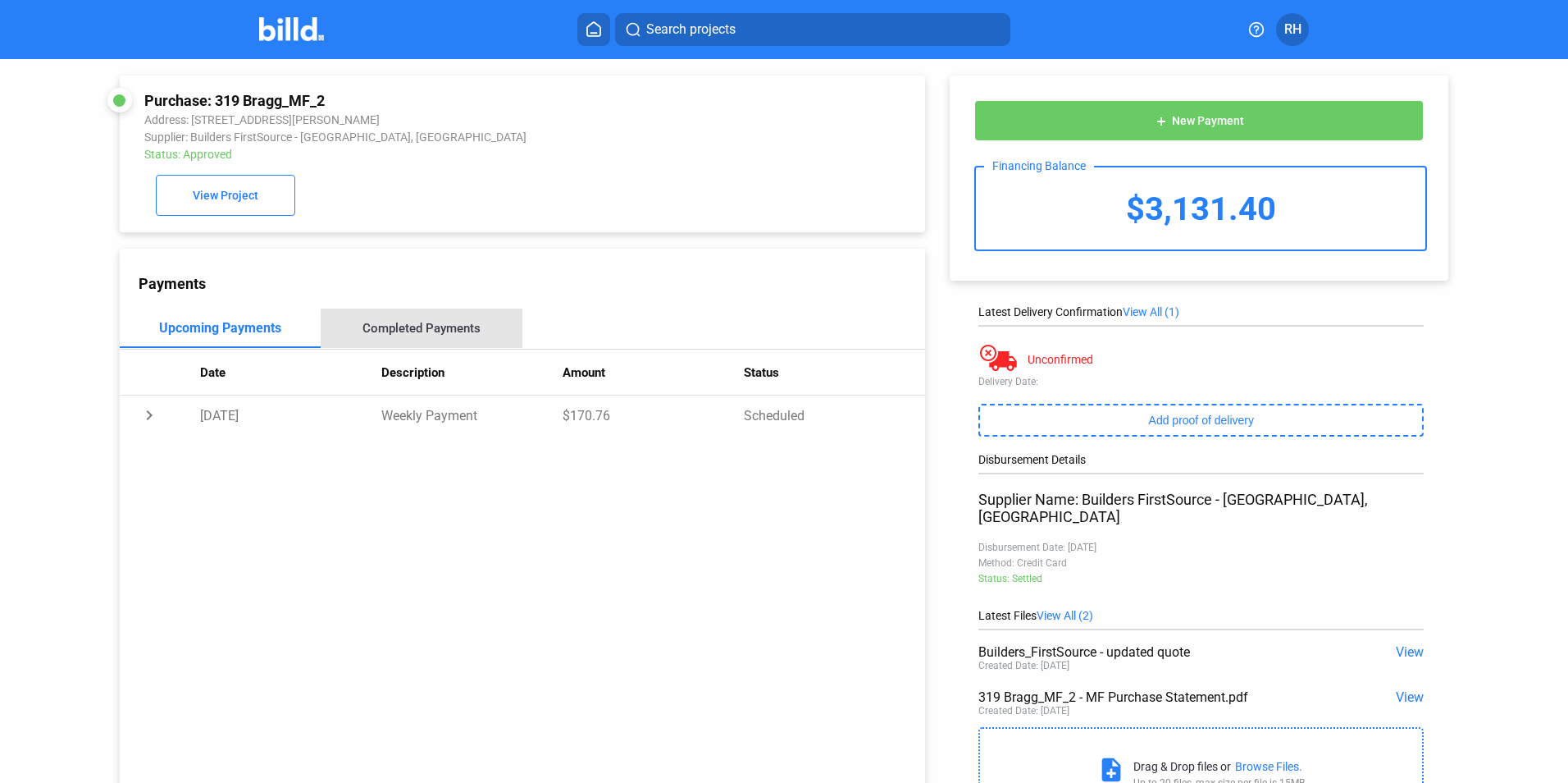
click at [431, 332] on div "Completed Payments" at bounding box center [421, 329] width 118 height 15
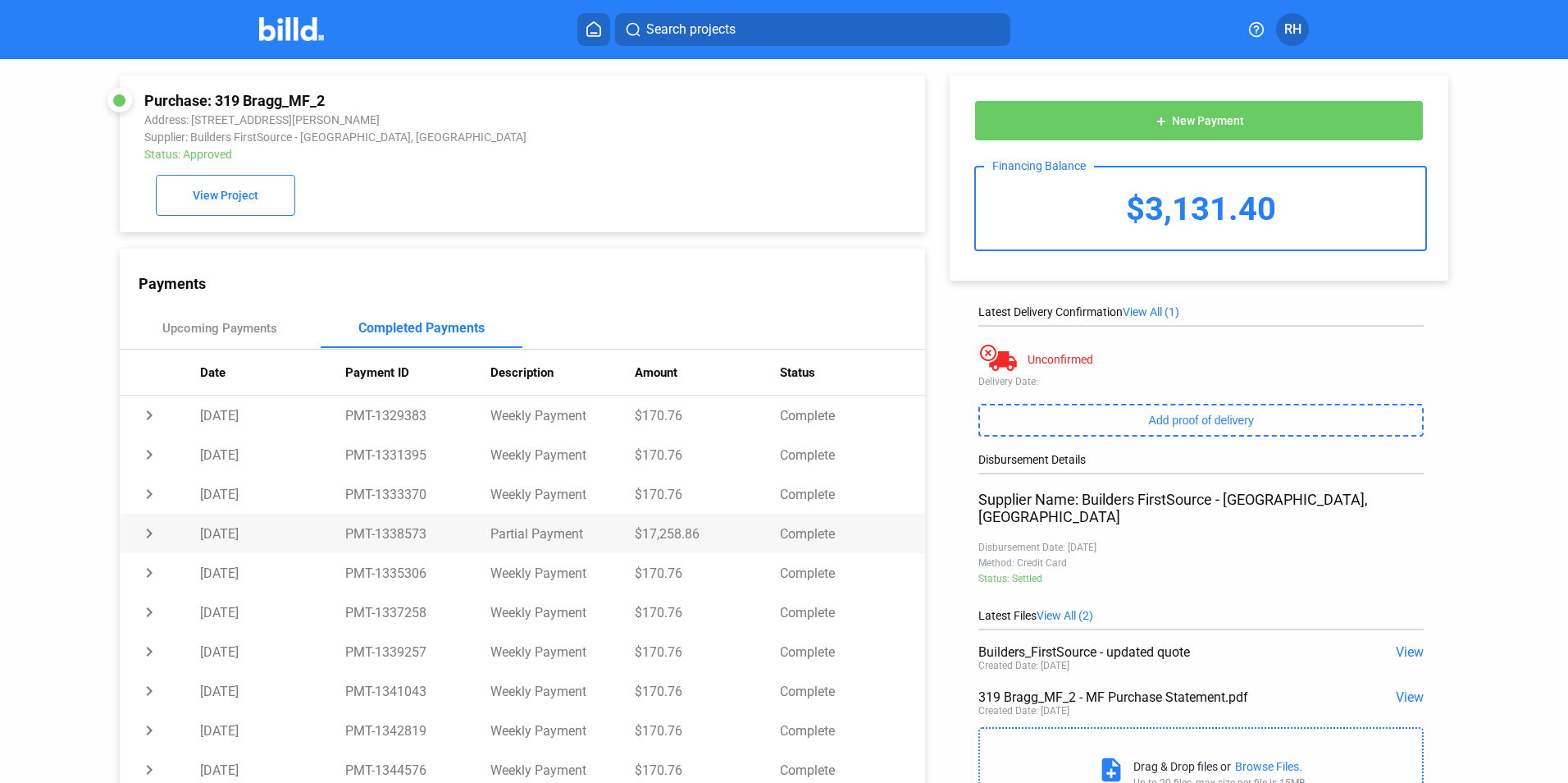
click at [142, 534] on td "chevron_right" at bounding box center [160, 533] width 81 height 39
click at [142, 534] on td "expand_more" at bounding box center [160, 533] width 81 height 39
click at [1297, 29] on span "RH" at bounding box center [1292, 29] width 17 height 20
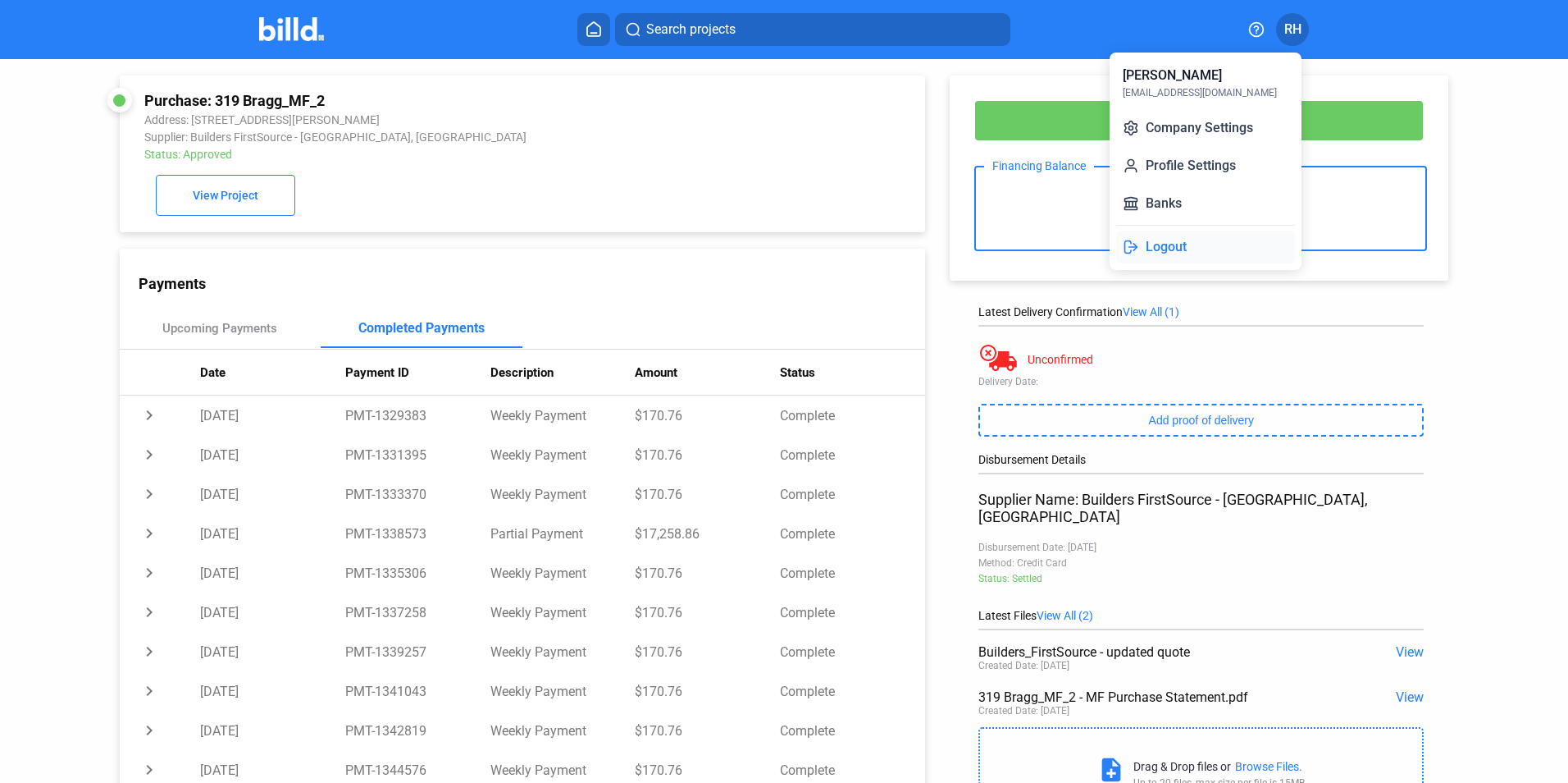
click at [1167, 246] on button "Logout" at bounding box center [1205, 247] width 178 height 33
